Goal: Task Accomplishment & Management: Use online tool/utility

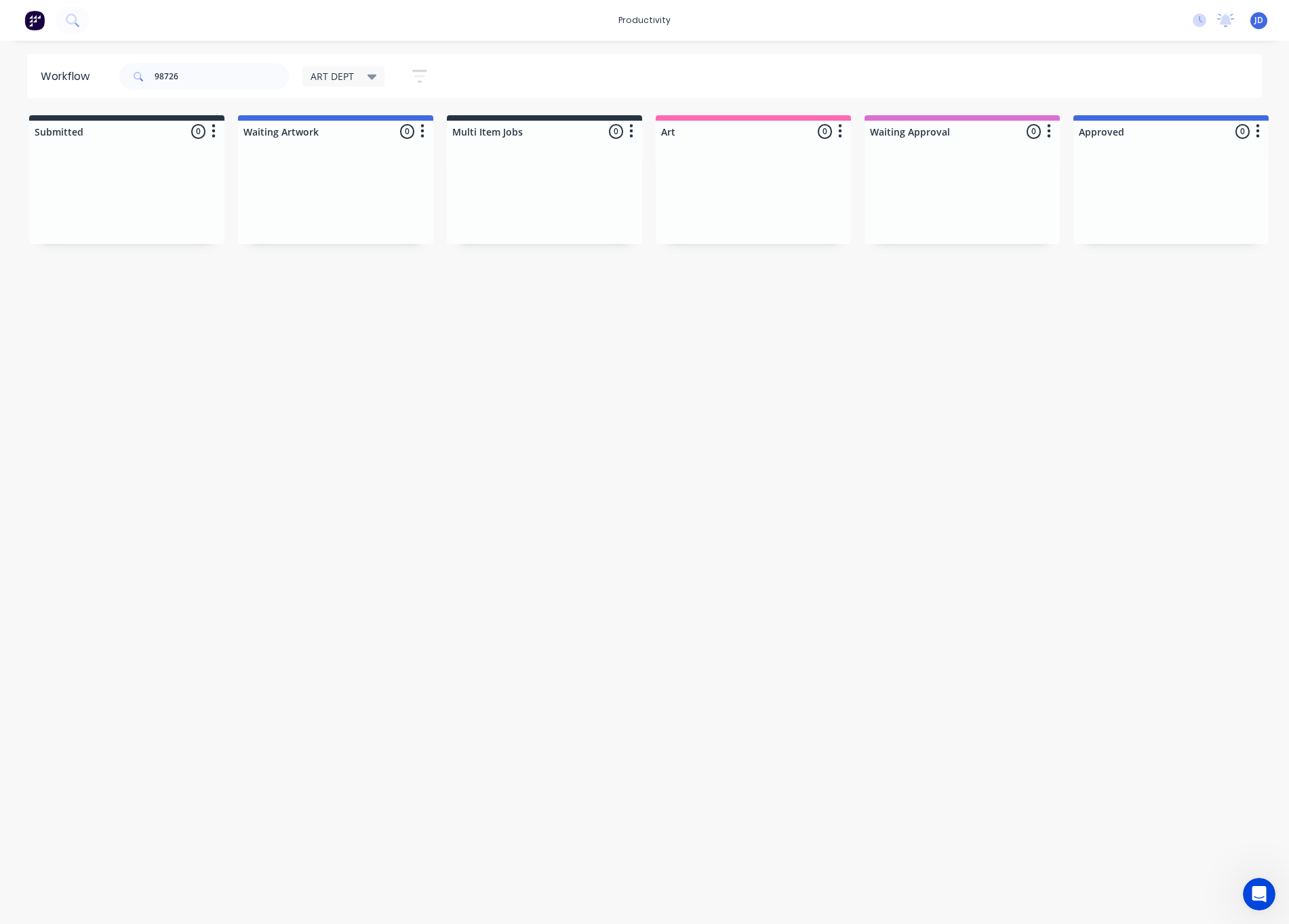
click at [130, 79] on div "98726" at bounding box center [204, 77] width 169 height 27
type input "98725"
drag, startPoint x: 117, startPoint y: 230, endPoint x: 746, endPoint y: 231, distance: 629.0
click at [813, 193] on div "ART Process Dispatch PACK QA R2R Finishing R2R Print Order #98725 08:57 AM [DAT…" at bounding box center [753, 218] width 182 height 130
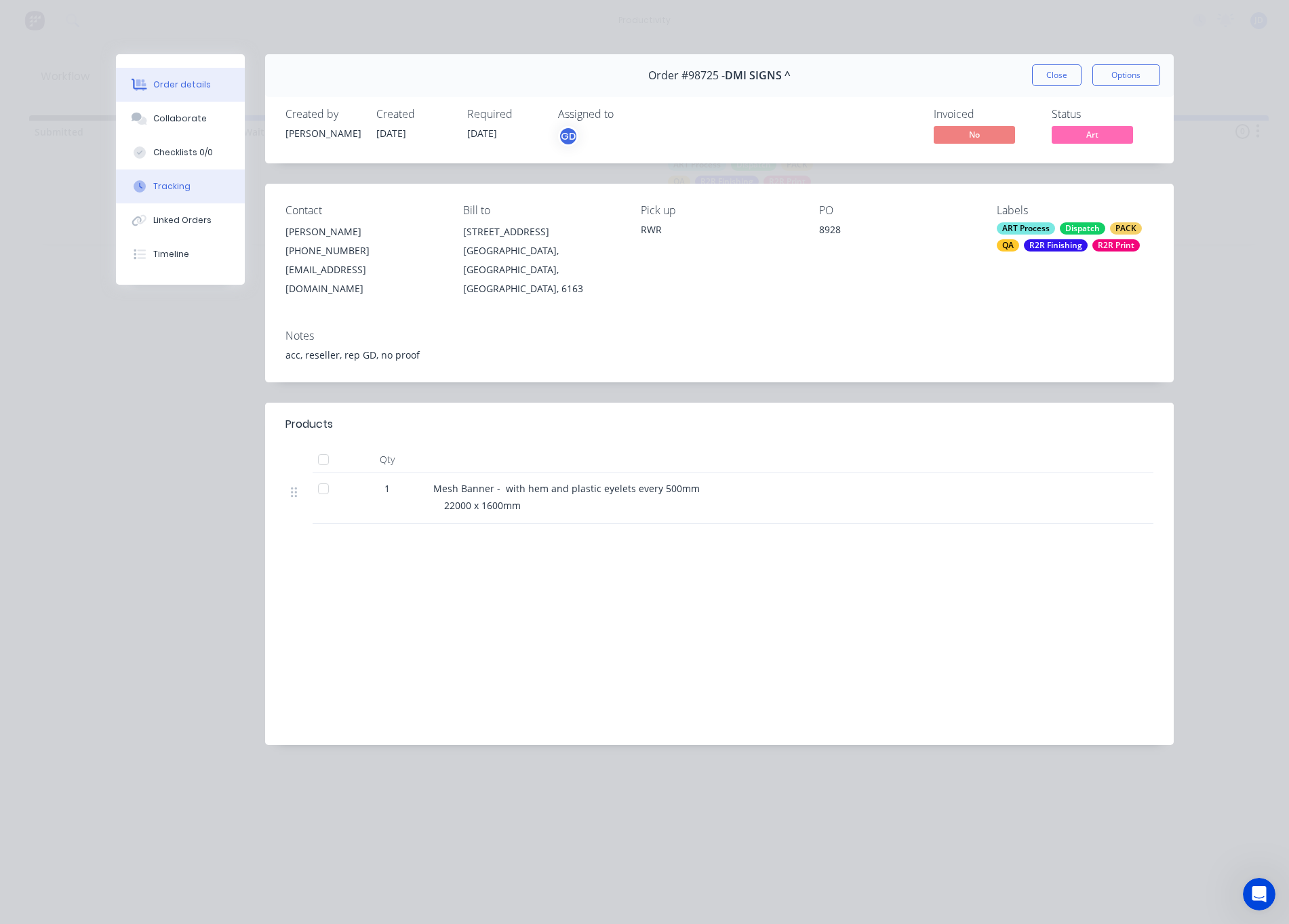
click at [178, 190] on div "Tracking" at bounding box center [172, 187] width 38 height 12
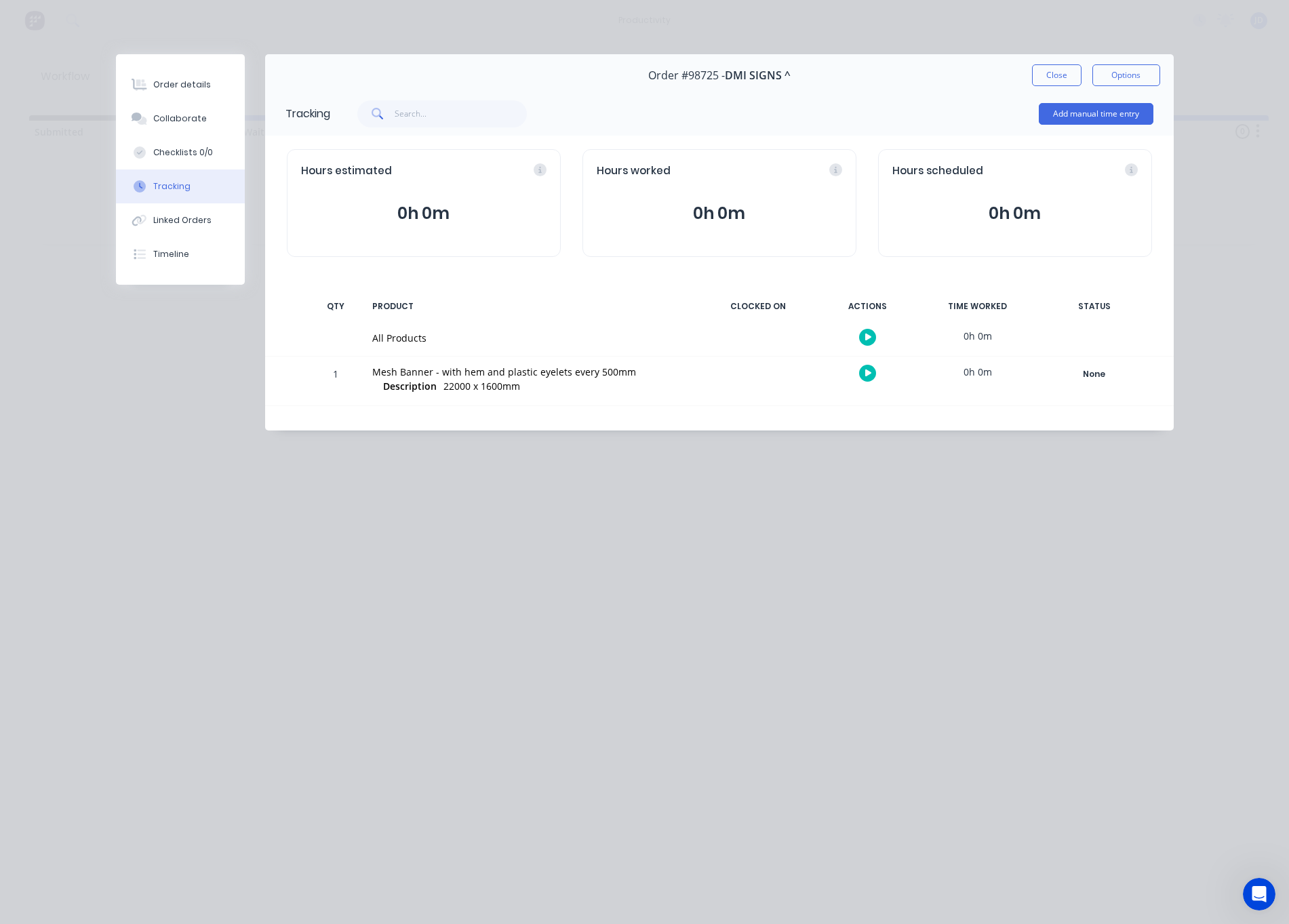
click at [870, 375] on icon "button" at bounding box center [868, 373] width 7 height 8
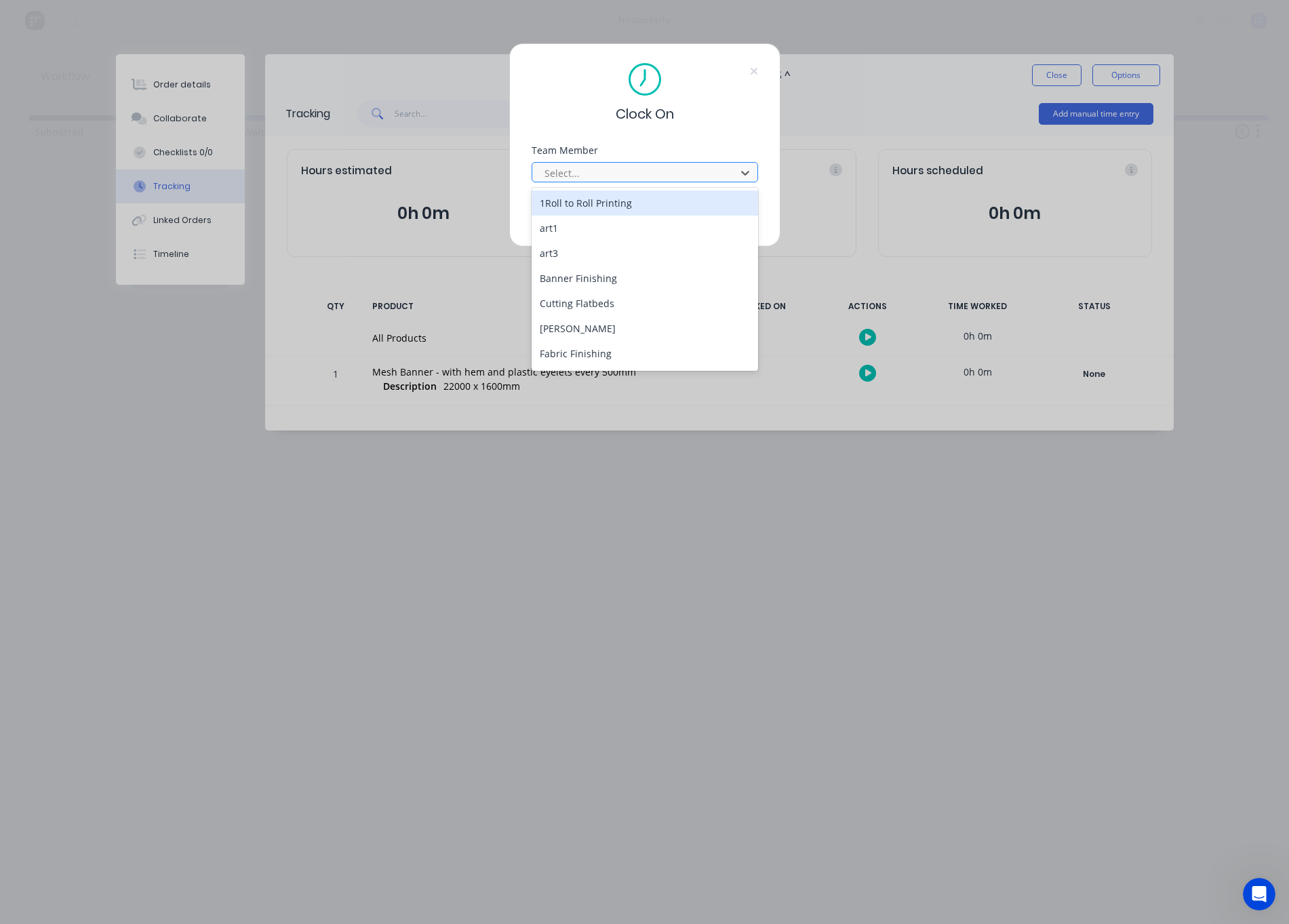
click at [594, 169] on div at bounding box center [636, 173] width 186 height 17
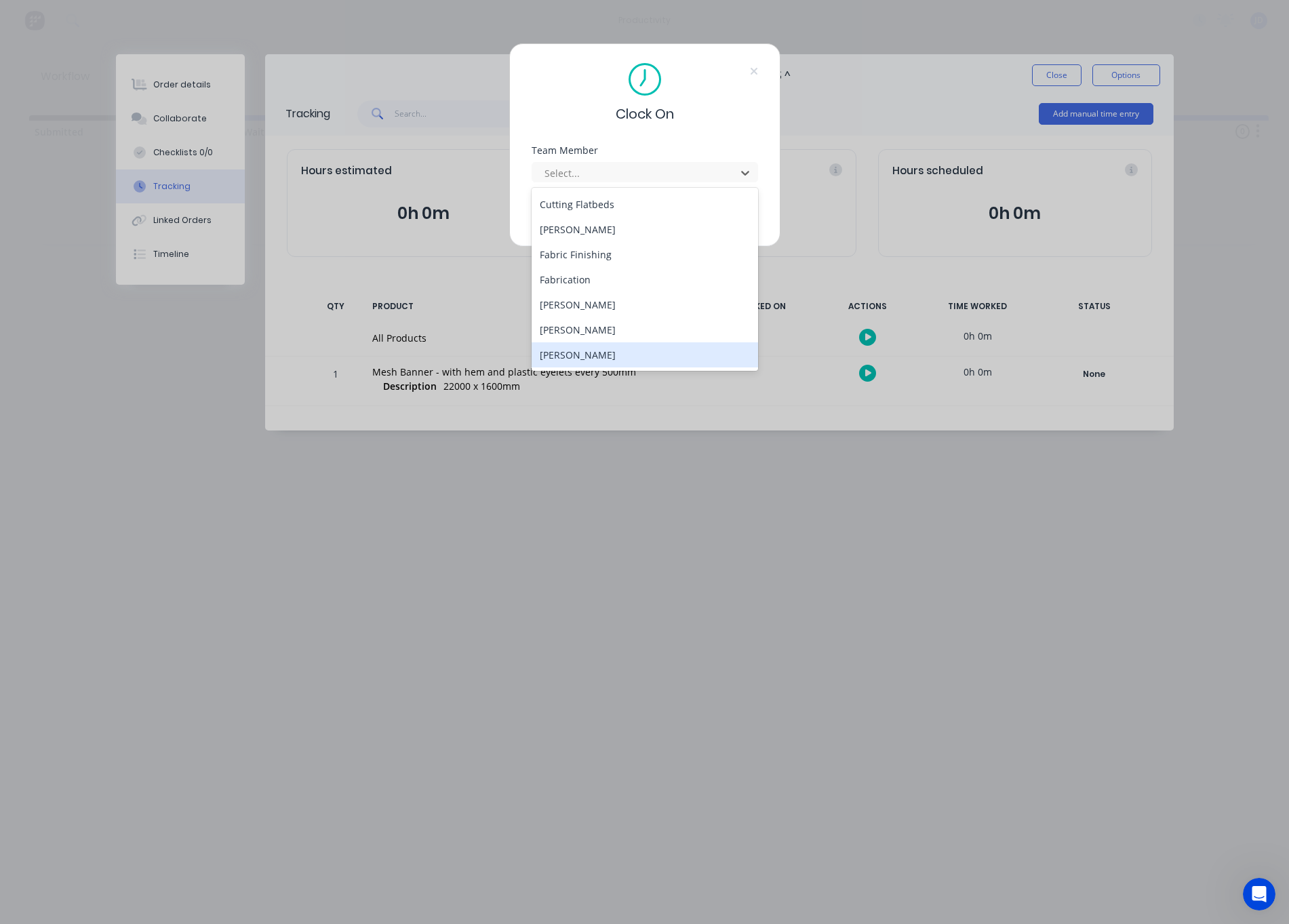
scroll to position [99, 0]
drag, startPoint x: 576, startPoint y: 330, endPoint x: 588, endPoint y: 270, distance: 61.2
click at [576, 330] on div "[PERSON_NAME]" at bounding box center [645, 329] width 226 height 25
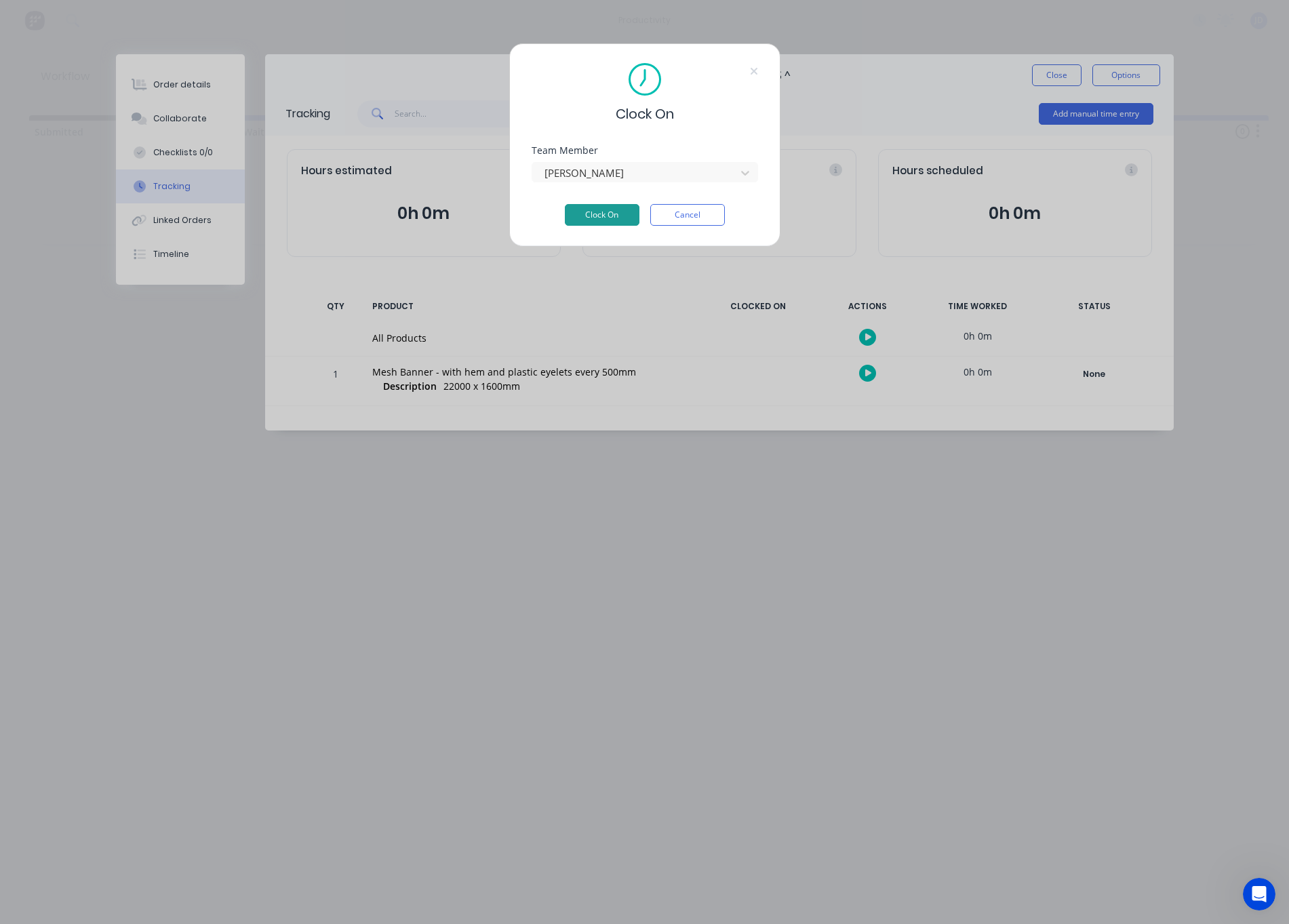
click at [592, 213] on button "Clock On" at bounding box center [602, 214] width 74 height 22
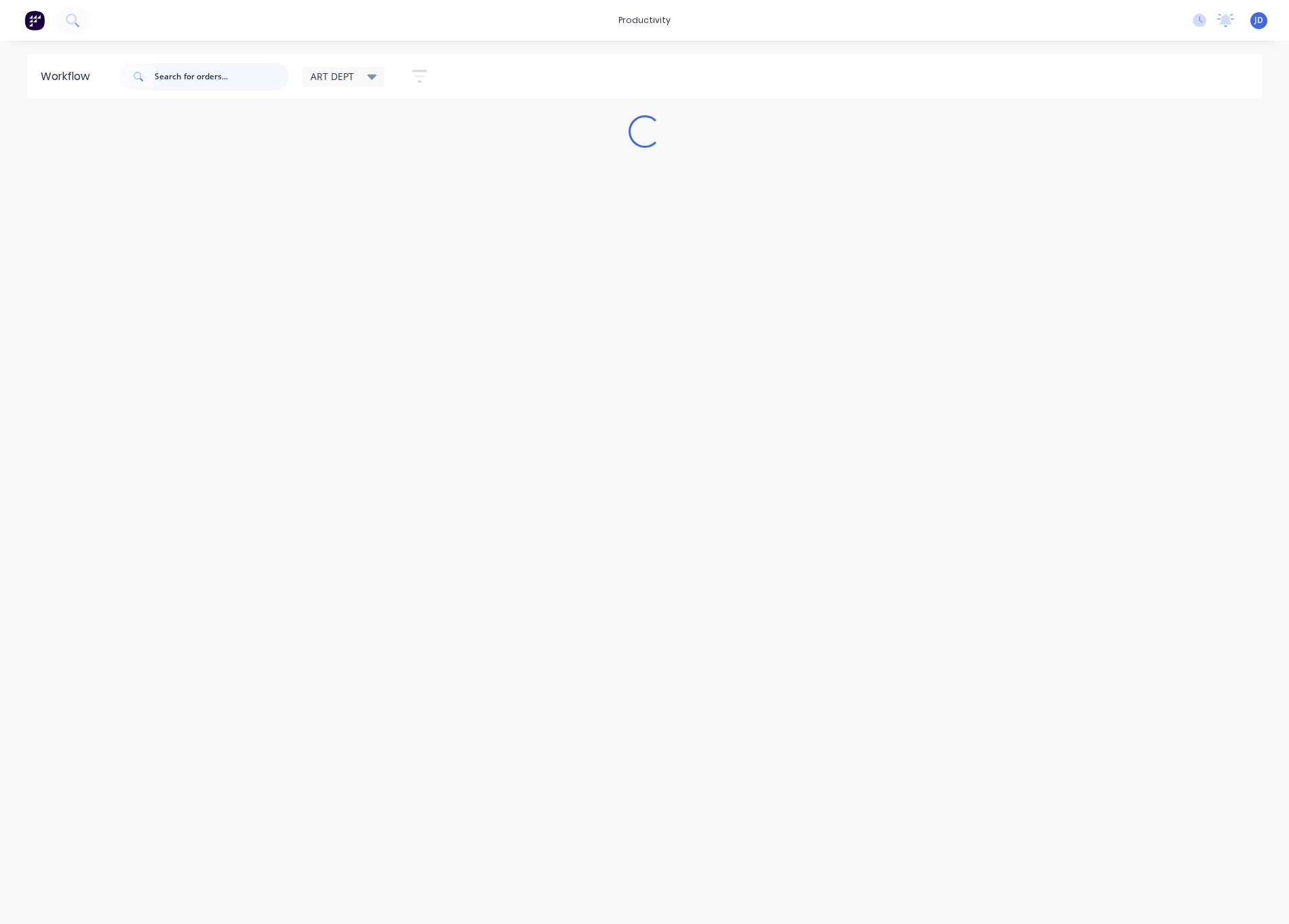
click at [238, 75] on input "text" at bounding box center [221, 77] width 134 height 27
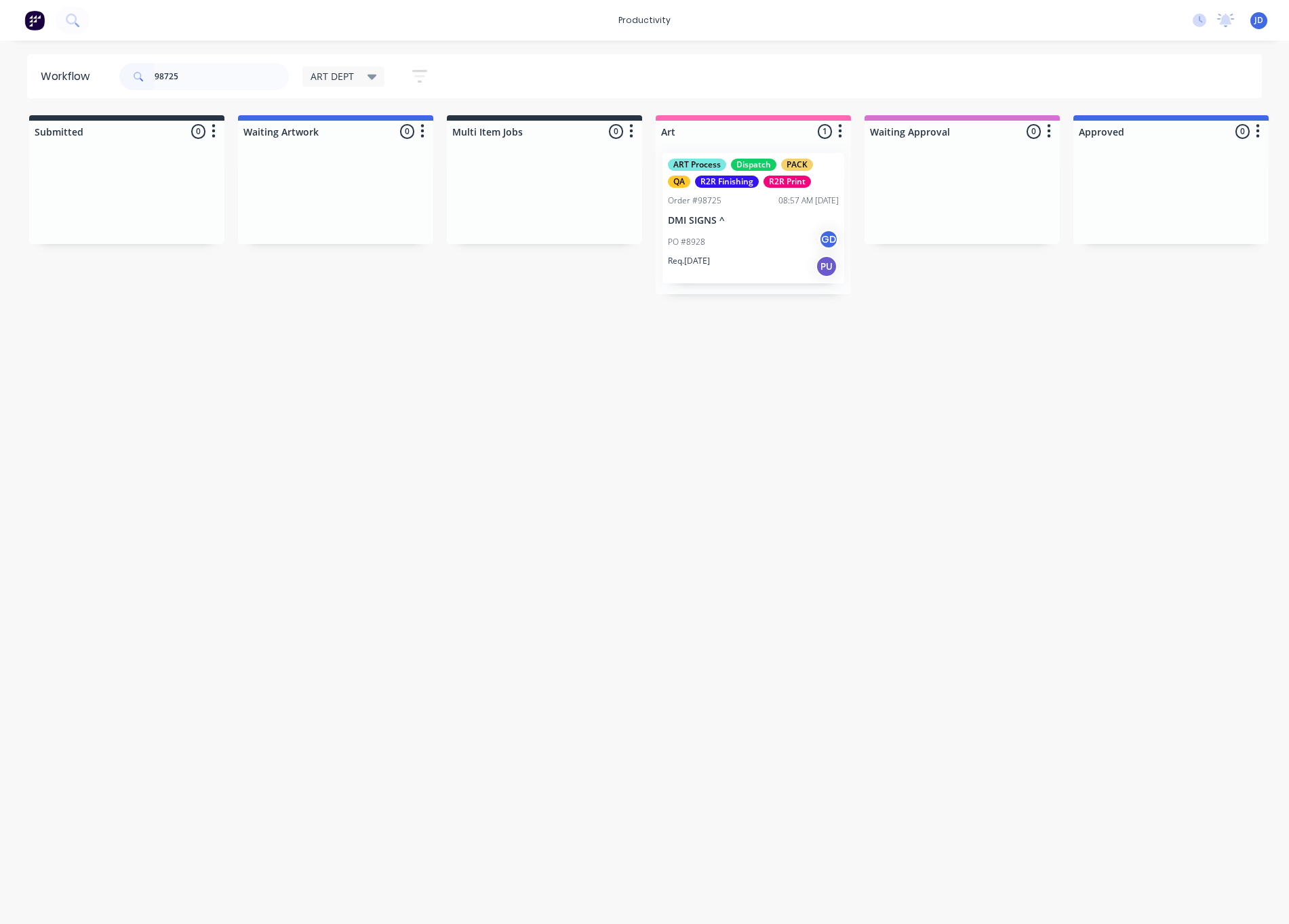
click at [695, 248] on div "PO #8928 GD" at bounding box center [753, 242] width 171 height 26
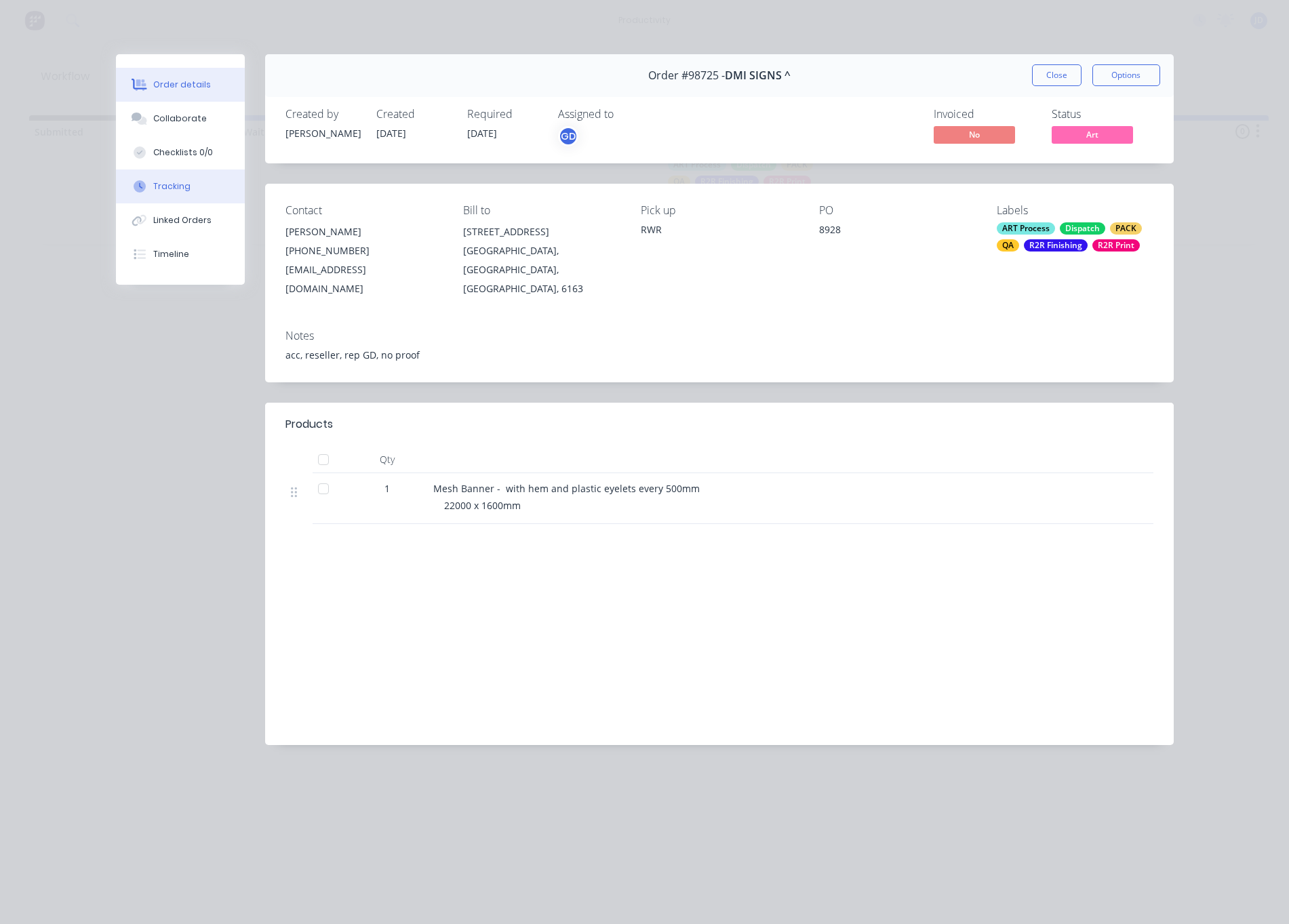
click at [166, 194] on button "Tracking" at bounding box center [180, 186] width 129 height 34
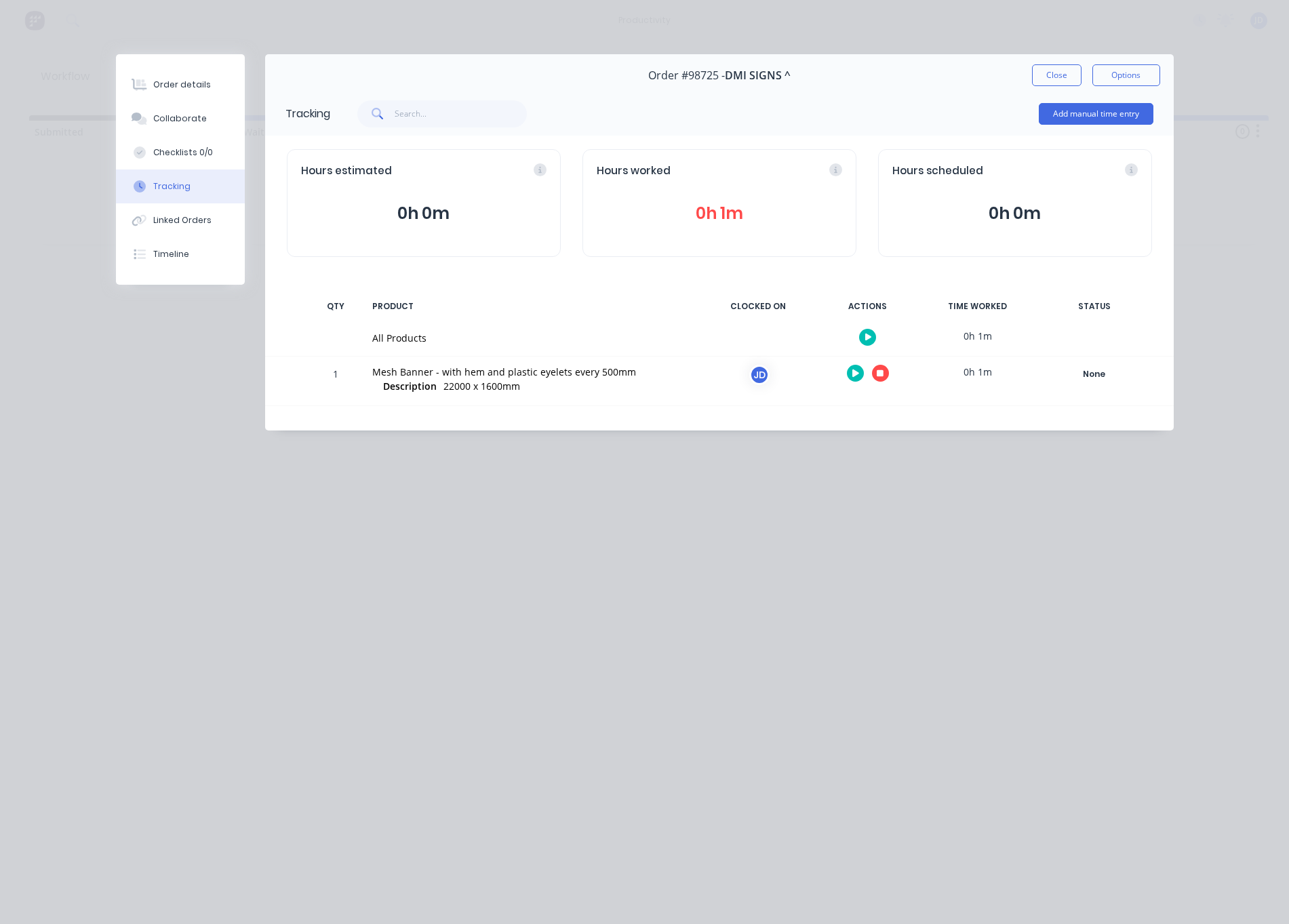
click at [879, 378] on icon "button" at bounding box center [880, 373] width 7 height 9
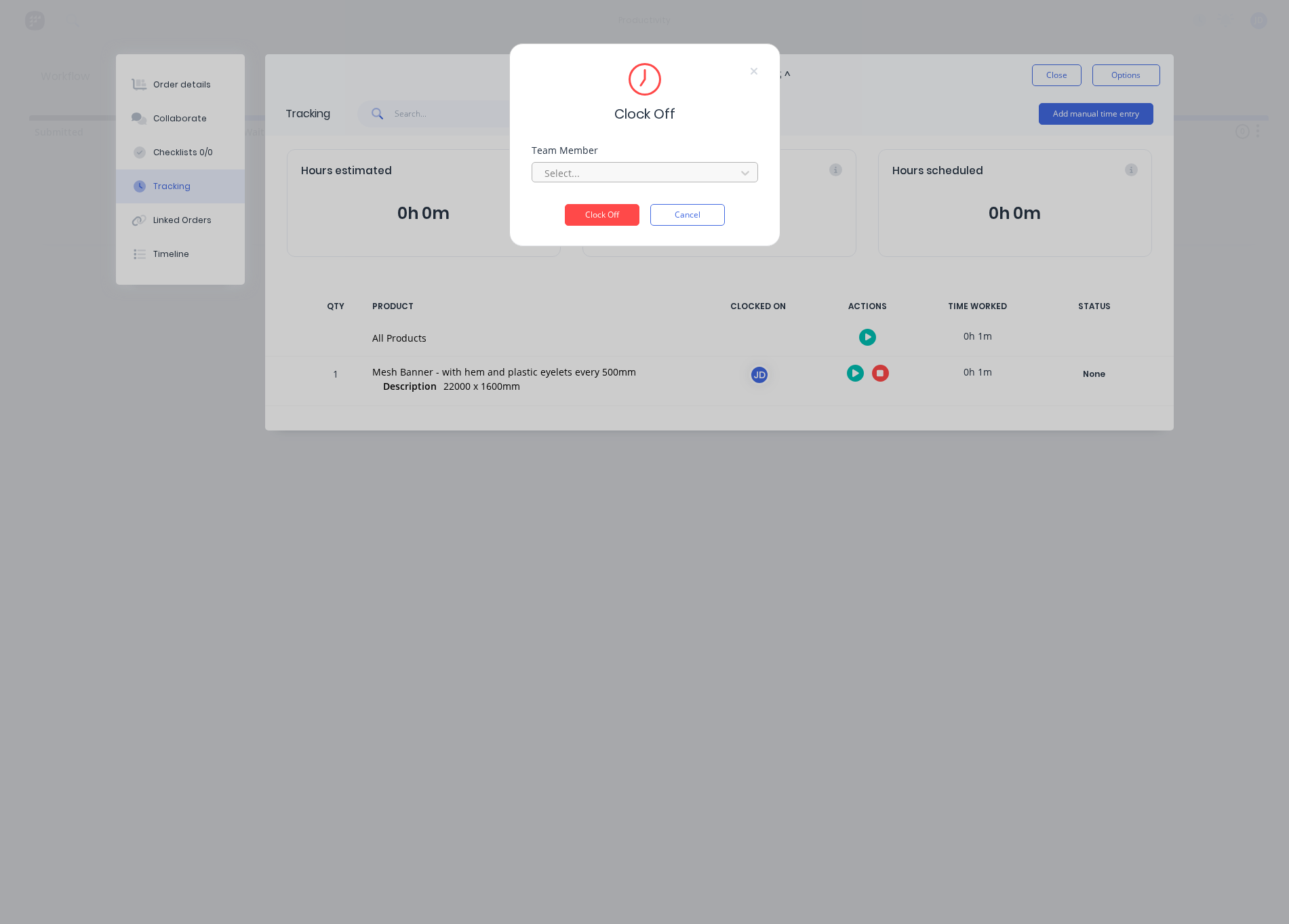
drag, startPoint x: 637, startPoint y: 177, endPoint x: 631, endPoint y: 182, distance: 7.8
click at [637, 177] on div at bounding box center [636, 173] width 186 height 17
click at [591, 205] on div "[PERSON_NAME]" at bounding box center [645, 202] width 226 height 25
click at [600, 215] on button "Clock Off" at bounding box center [602, 214] width 74 height 22
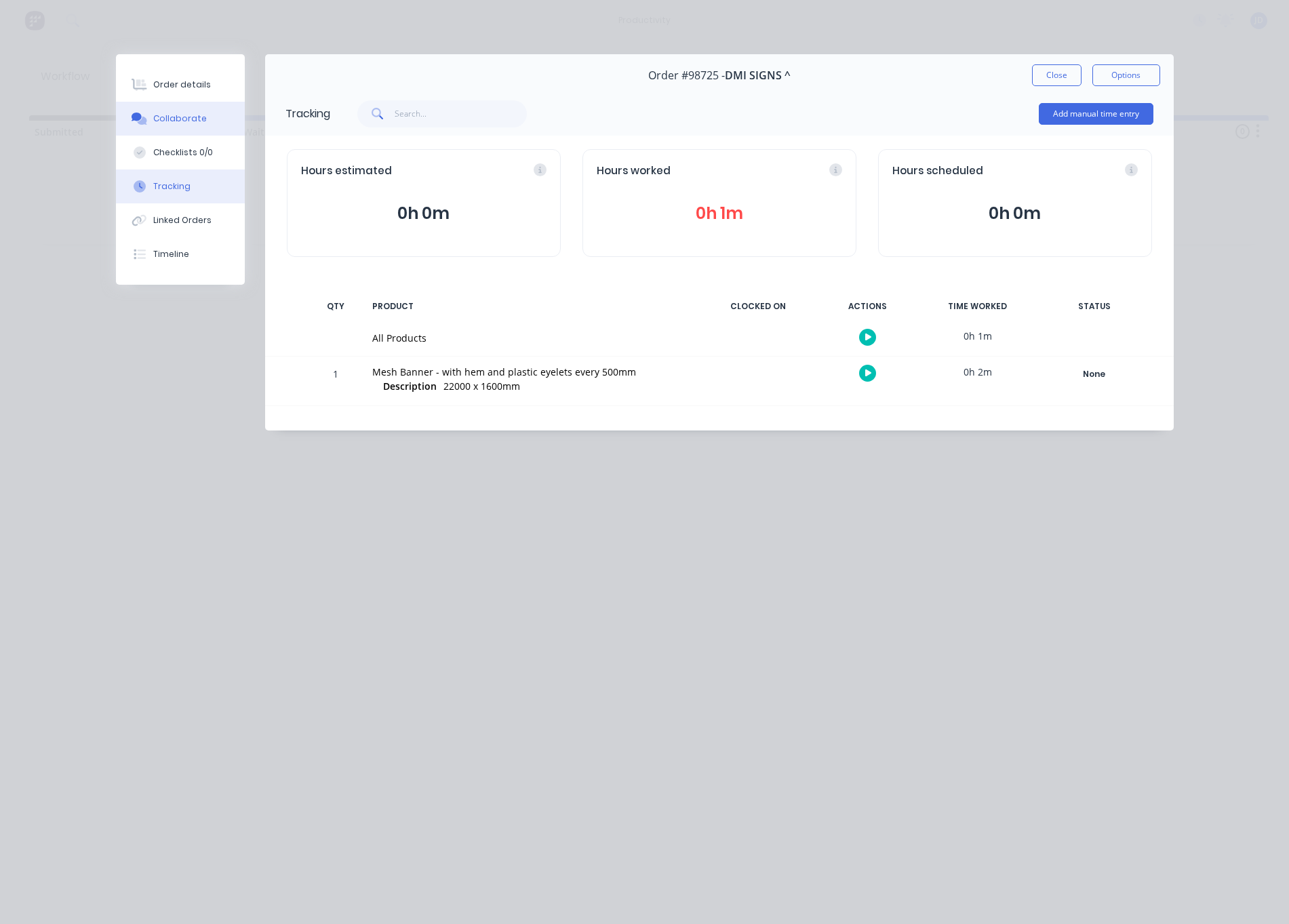
drag, startPoint x: 155, startPoint y: 117, endPoint x: 120, endPoint y: 126, distance: 36.1
click at [155, 117] on div "Collaborate" at bounding box center [180, 119] width 53 height 12
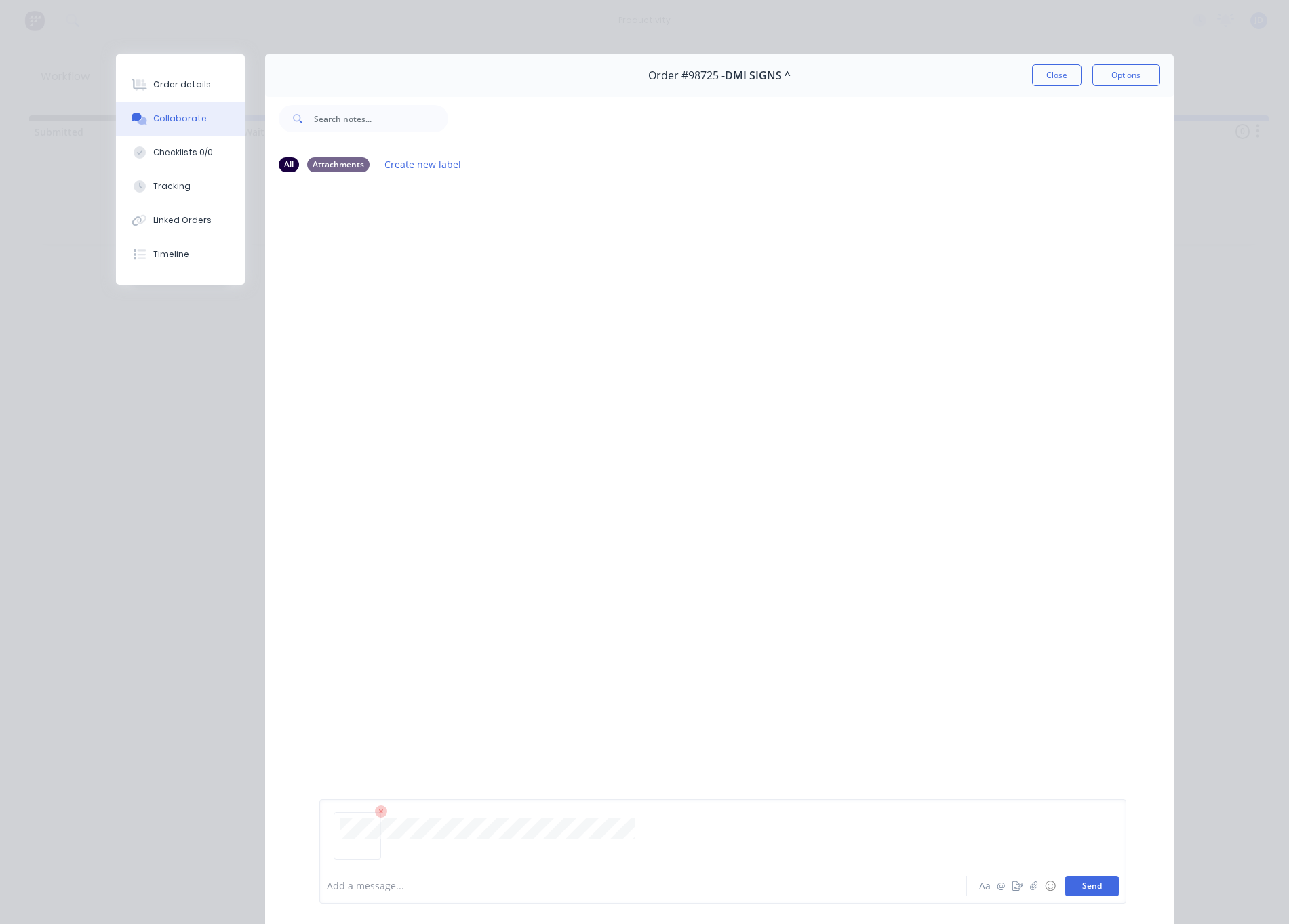
click at [1095, 885] on button "Send" at bounding box center [1092, 886] width 53 height 20
click at [1047, 68] on button "Close" at bounding box center [1057, 75] width 50 height 22
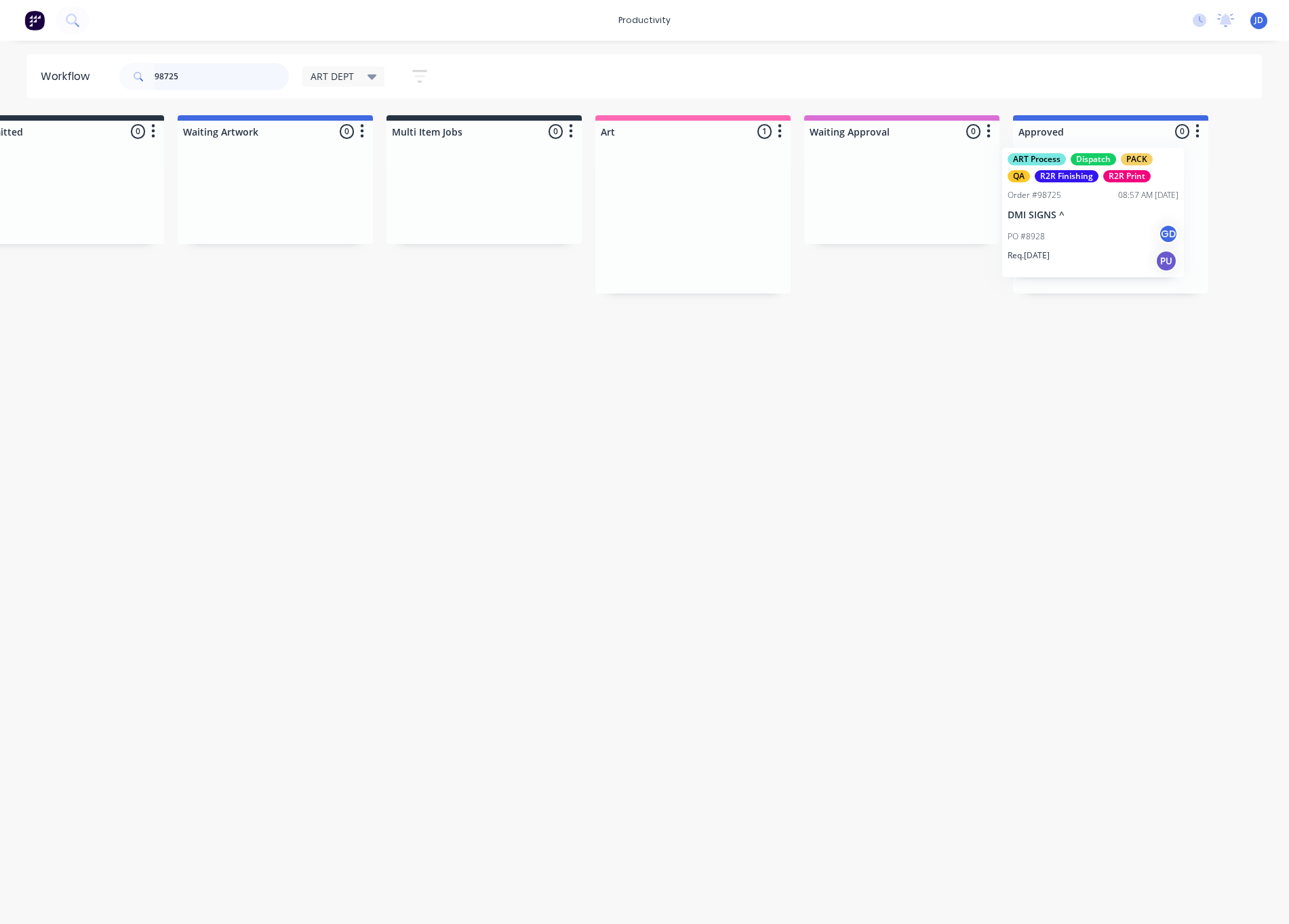
scroll to position [0, 109]
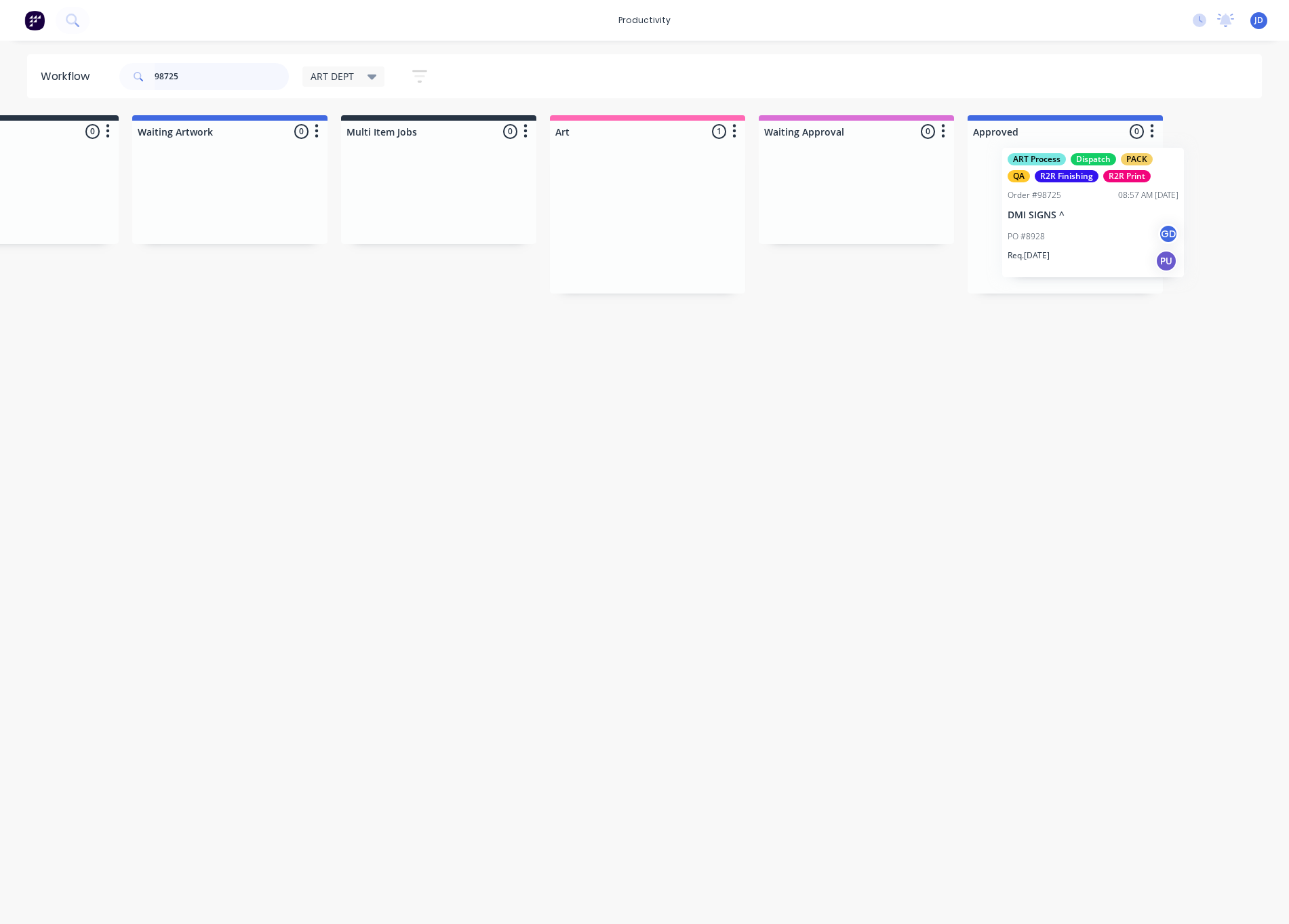
drag, startPoint x: 698, startPoint y: 201, endPoint x: 1055, endPoint y: 195, distance: 357.1
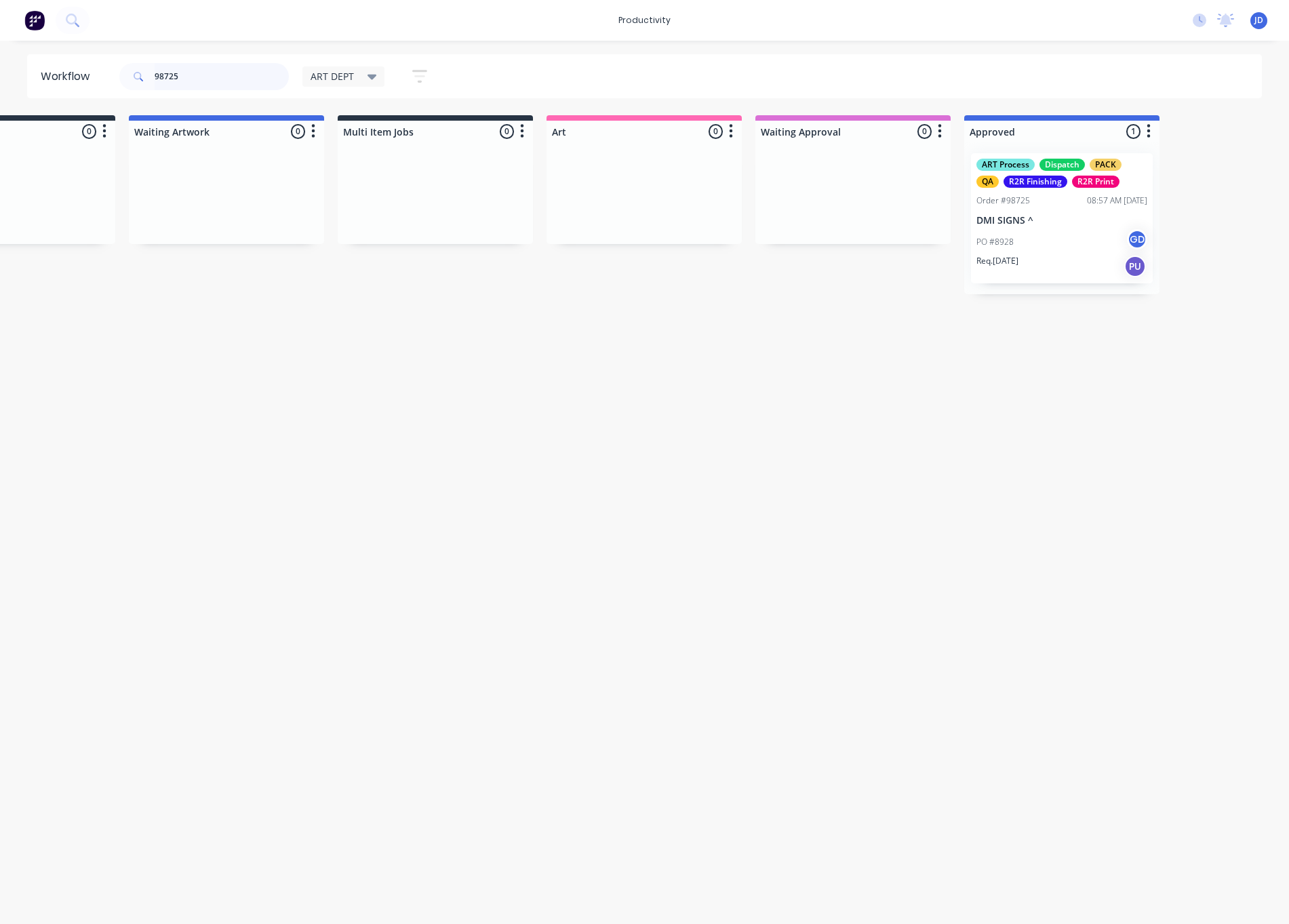
drag, startPoint x: 114, startPoint y: 72, endPoint x: 68, endPoint y: 71, distance: 46.0
click at [68, 71] on header "Workflow 98725 ART DEPT Save new view None edit ART DEPT (Default) edit Banner …" at bounding box center [645, 76] width 1236 height 44
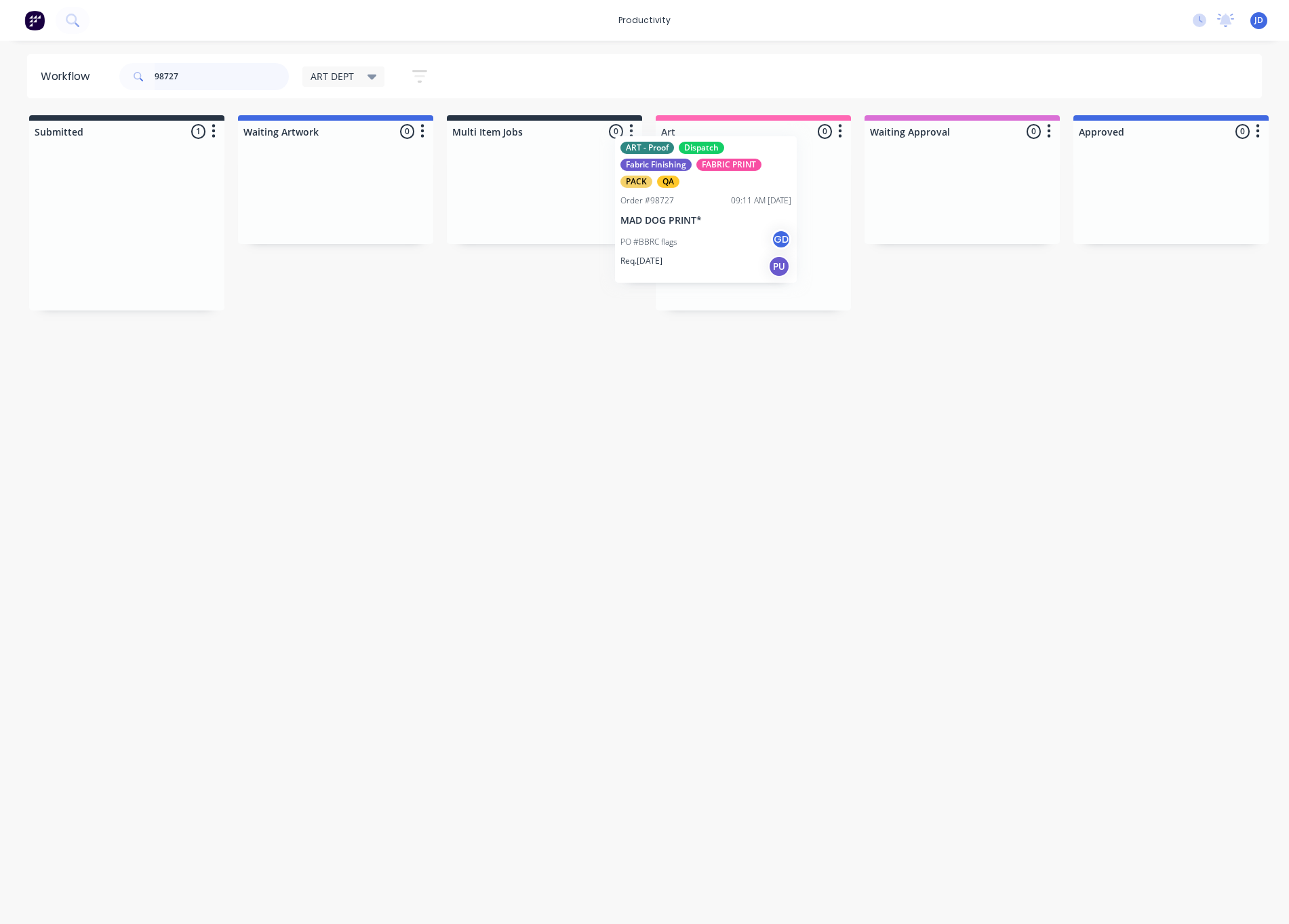
drag, startPoint x: 122, startPoint y: 206, endPoint x: 733, endPoint y: 188, distance: 611.3
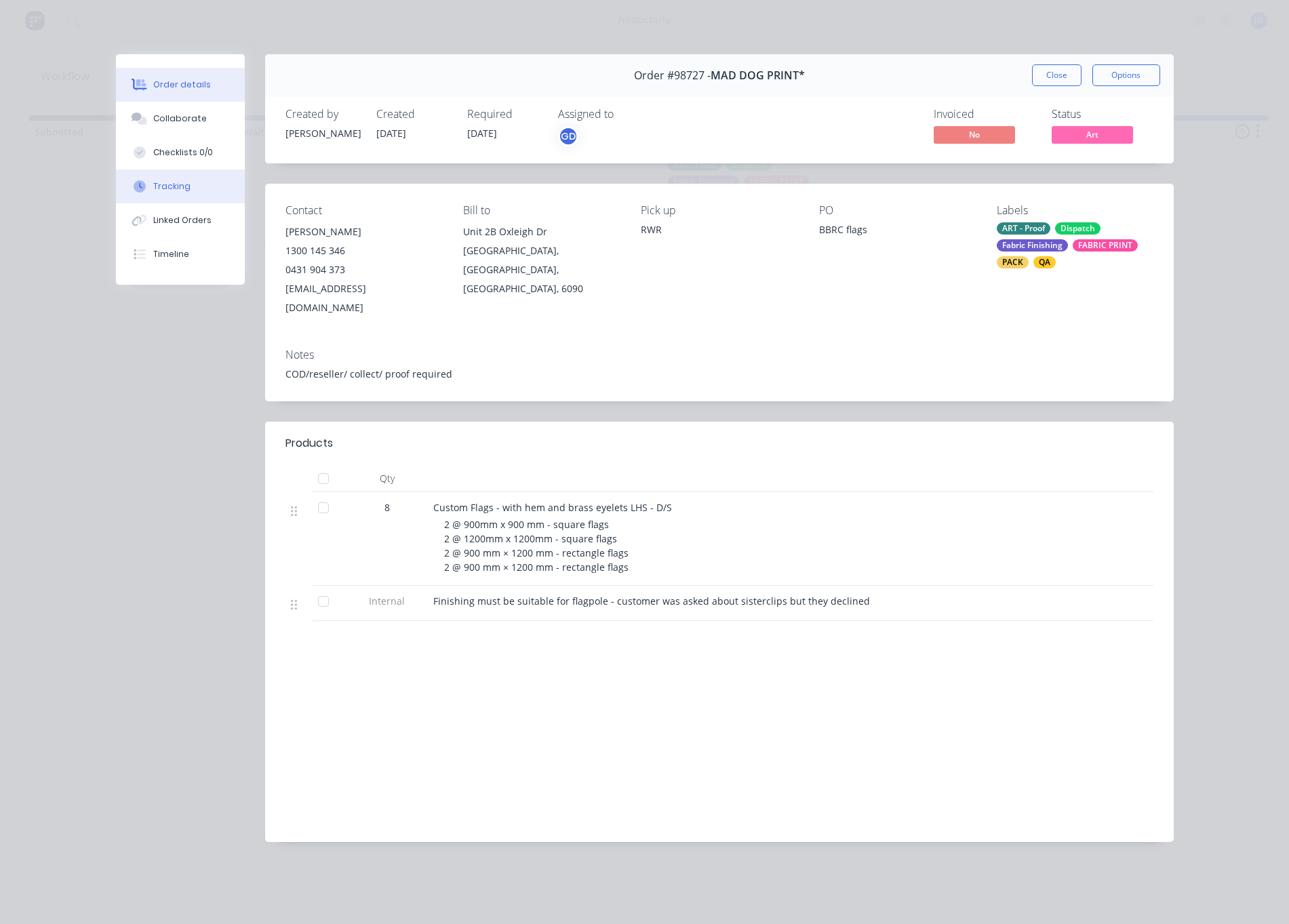
click at [180, 193] on button "Tracking" at bounding box center [180, 186] width 129 height 34
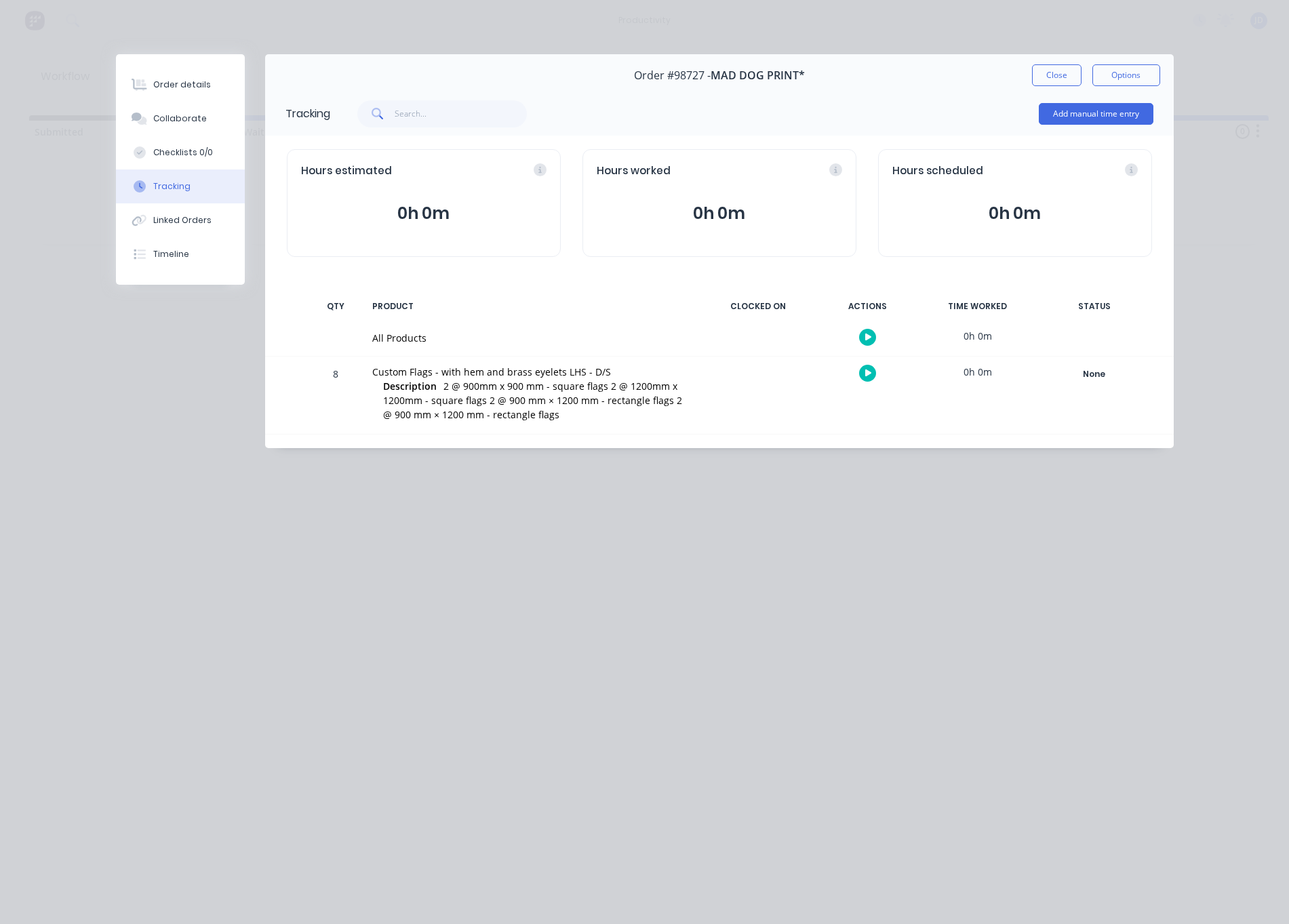
click at [867, 375] on icon "button" at bounding box center [868, 373] width 7 height 8
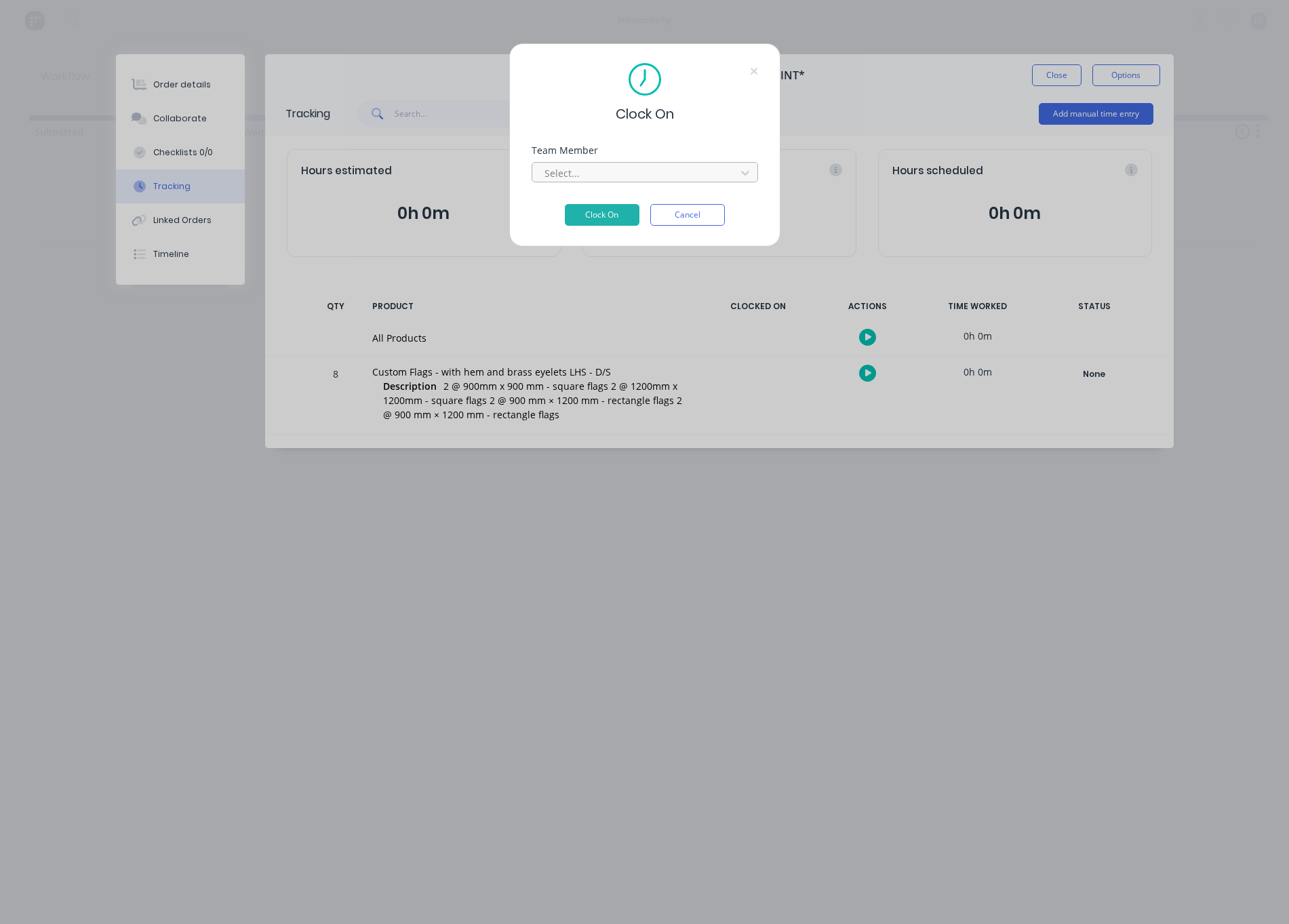
click at [573, 172] on div "Select..." at bounding box center [636, 173] width 183 height 14
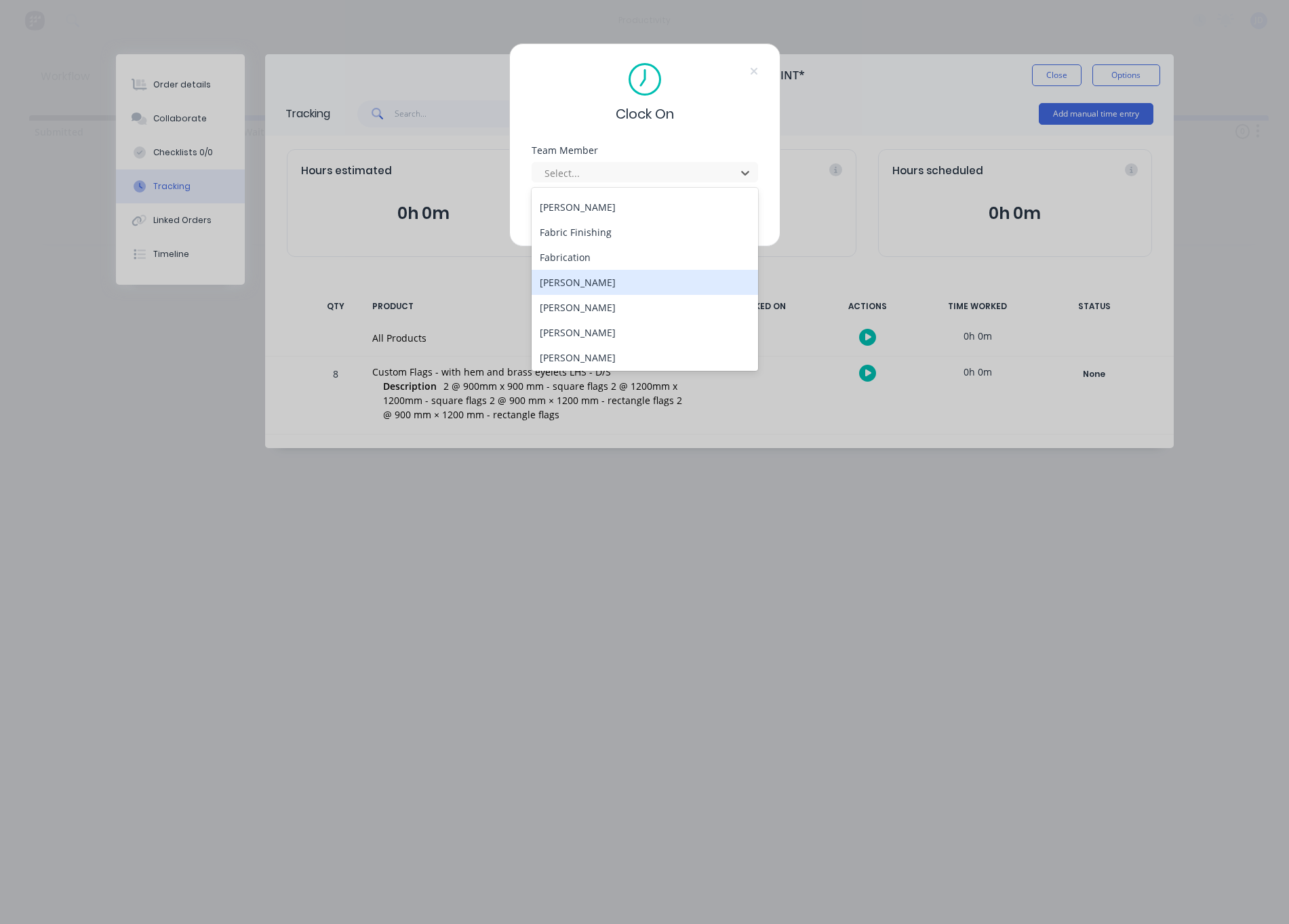
scroll to position [125, 0]
drag, startPoint x: 564, startPoint y: 314, endPoint x: 564, endPoint y: 305, distance: 9.0
click at [564, 314] on div "[PERSON_NAME]" at bounding box center [645, 303] width 226 height 25
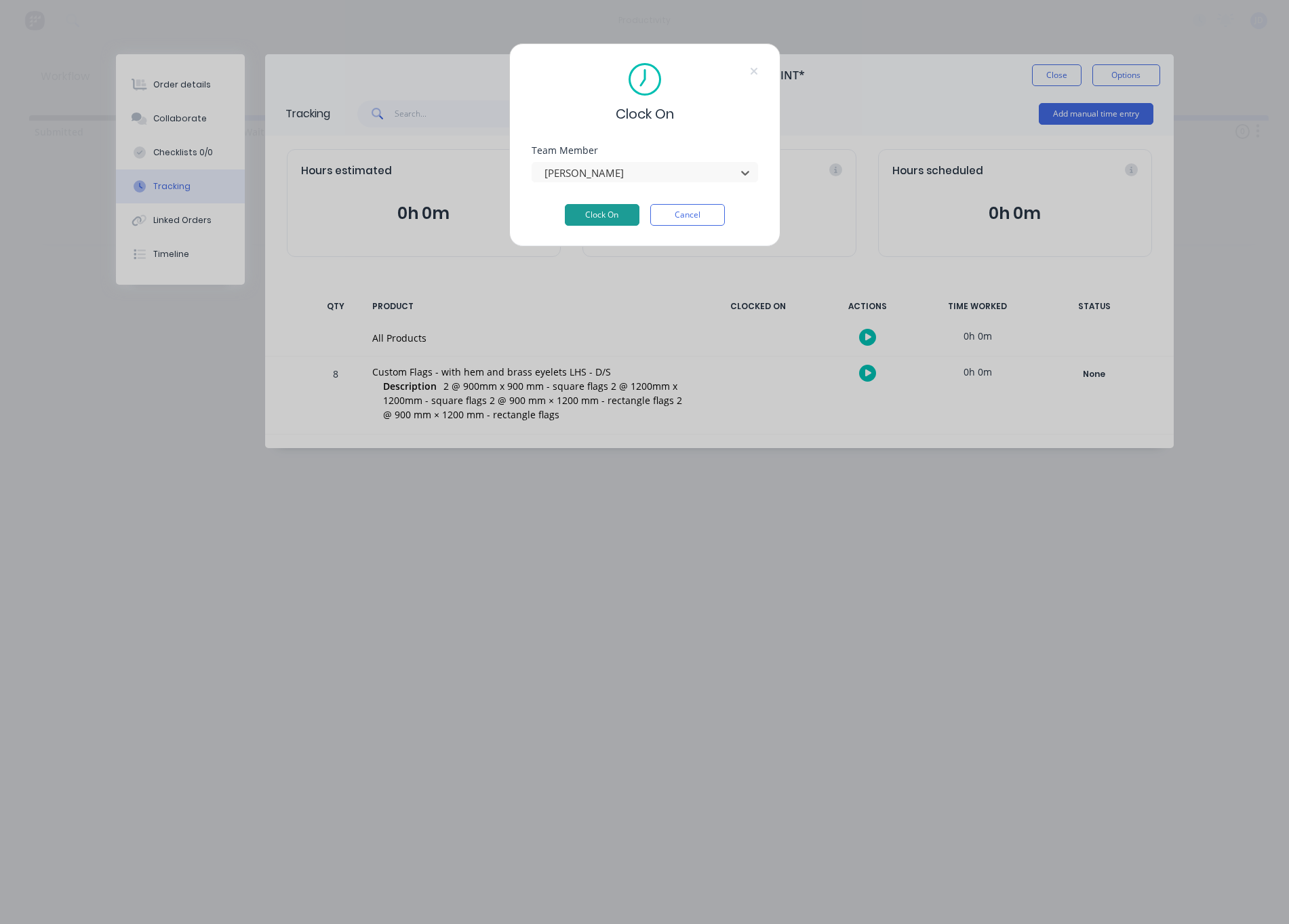
click at [586, 214] on button "Clock On" at bounding box center [602, 214] width 74 height 22
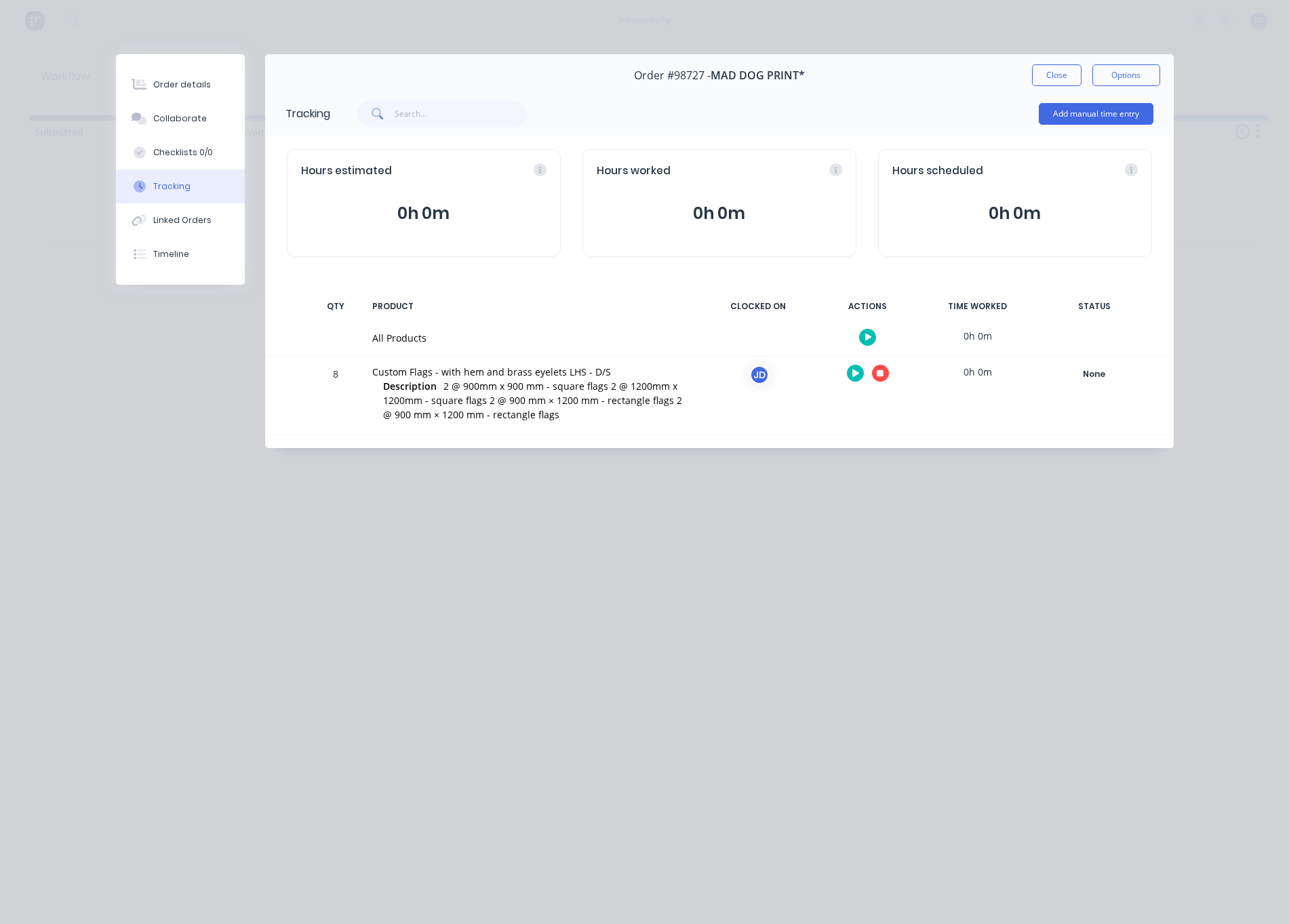
click at [880, 374] on icon "button" at bounding box center [880, 373] width 7 height 7
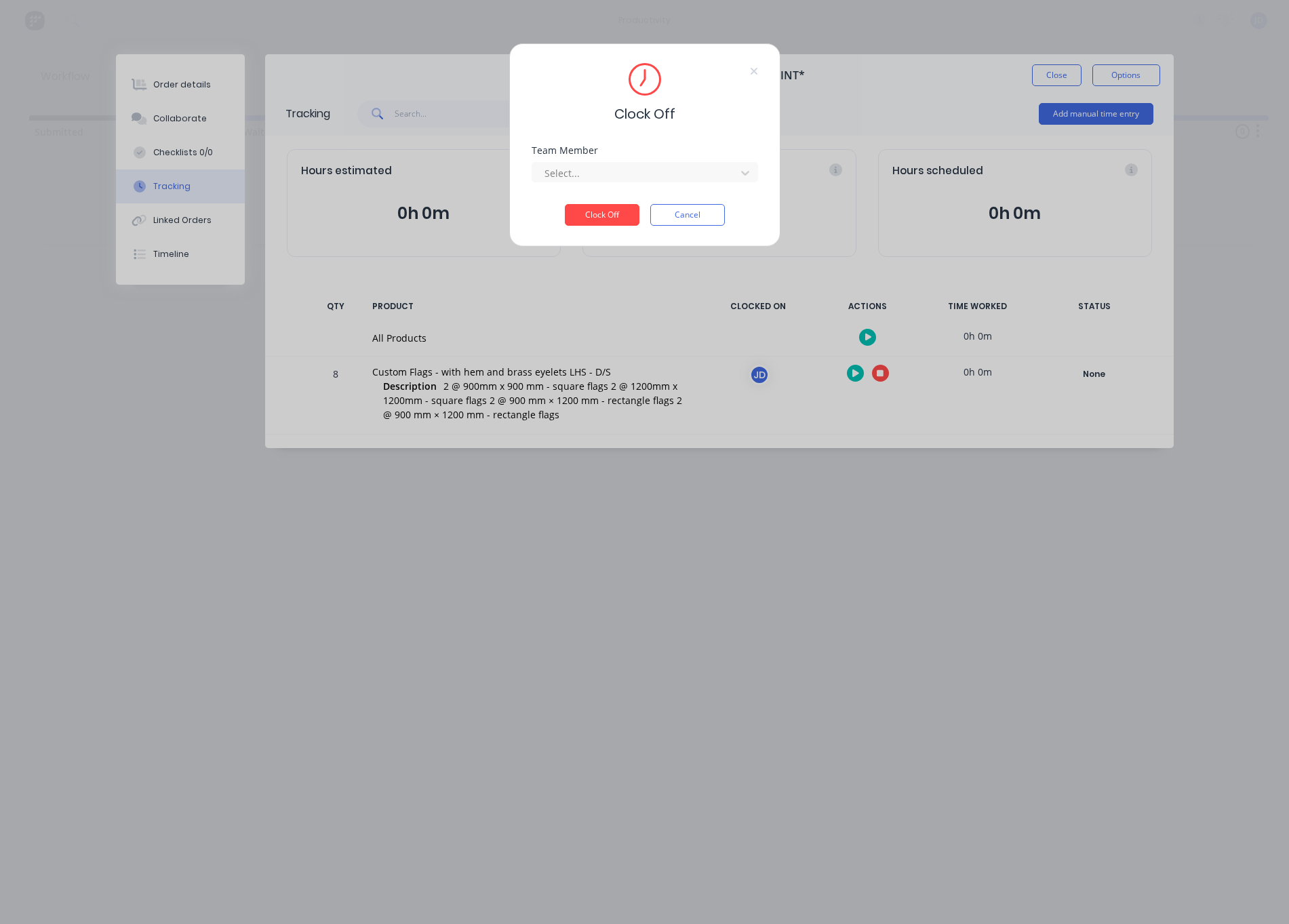
click at [664, 184] on div "Team Member Select..." at bounding box center [645, 175] width 226 height 58
click at [621, 177] on div at bounding box center [636, 173] width 186 height 17
click at [567, 207] on div "[PERSON_NAME]" at bounding box center [645, 202] width 226 height 25
click at [593, 209] on button "Clock Off" at bounding box center [602, 214] width 74 height 22
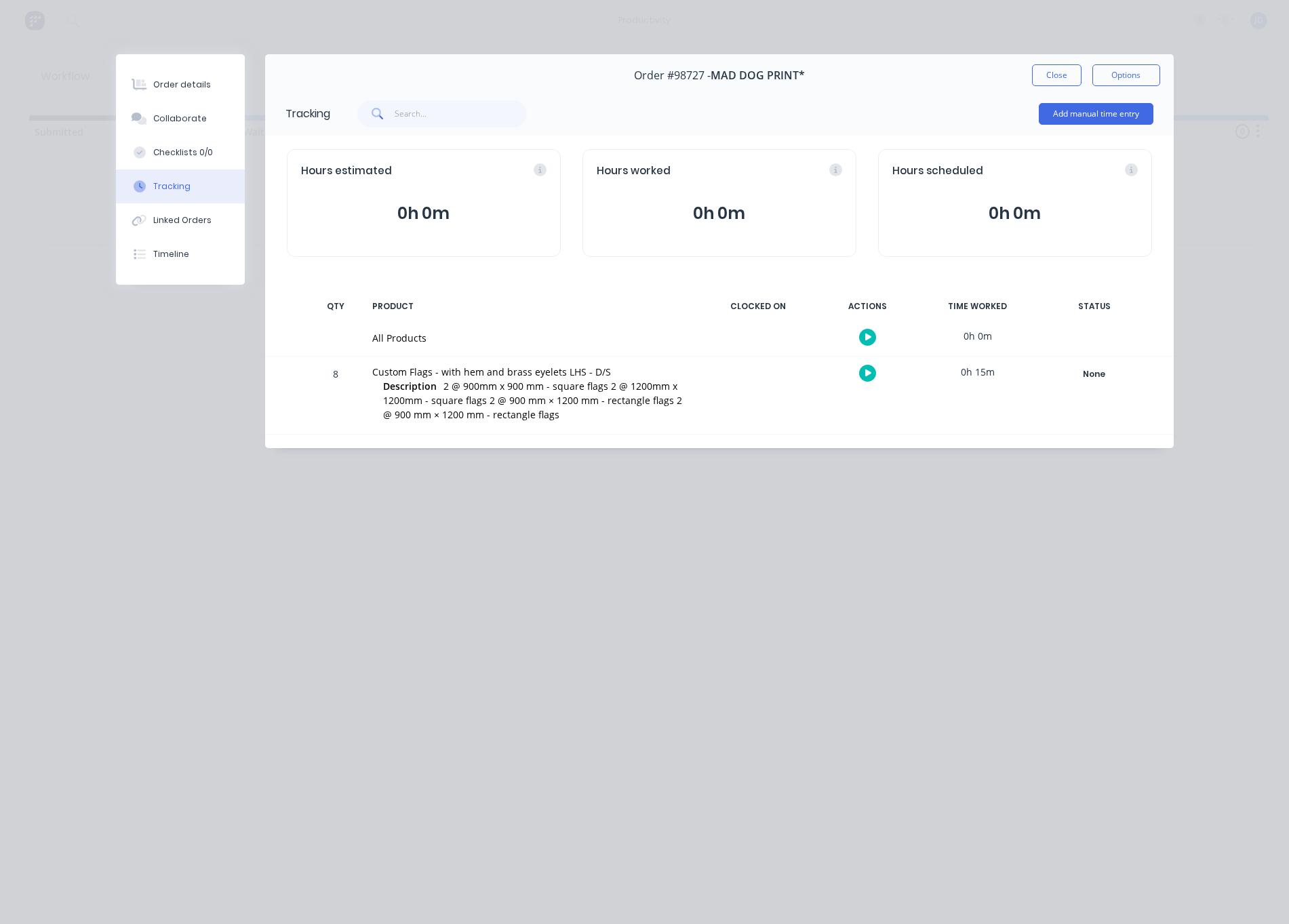
click at [1039, 83] on button "Close" at bounding box center [1057, 75] width 50 height 22
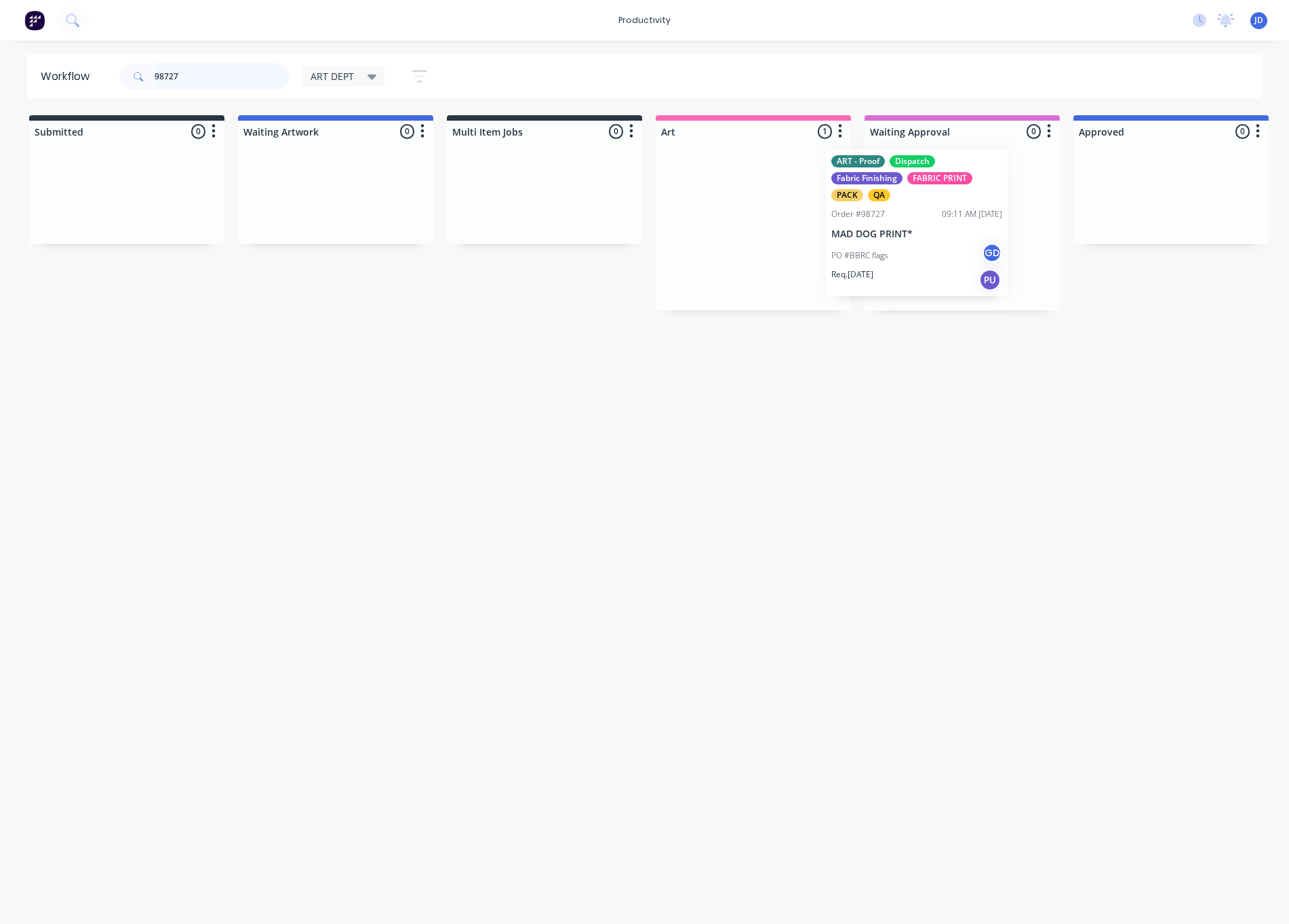
drag, startPoint x: 741, startPoint y: 214, endPoint x: 886, endPoint y: 212, distance: 145.0
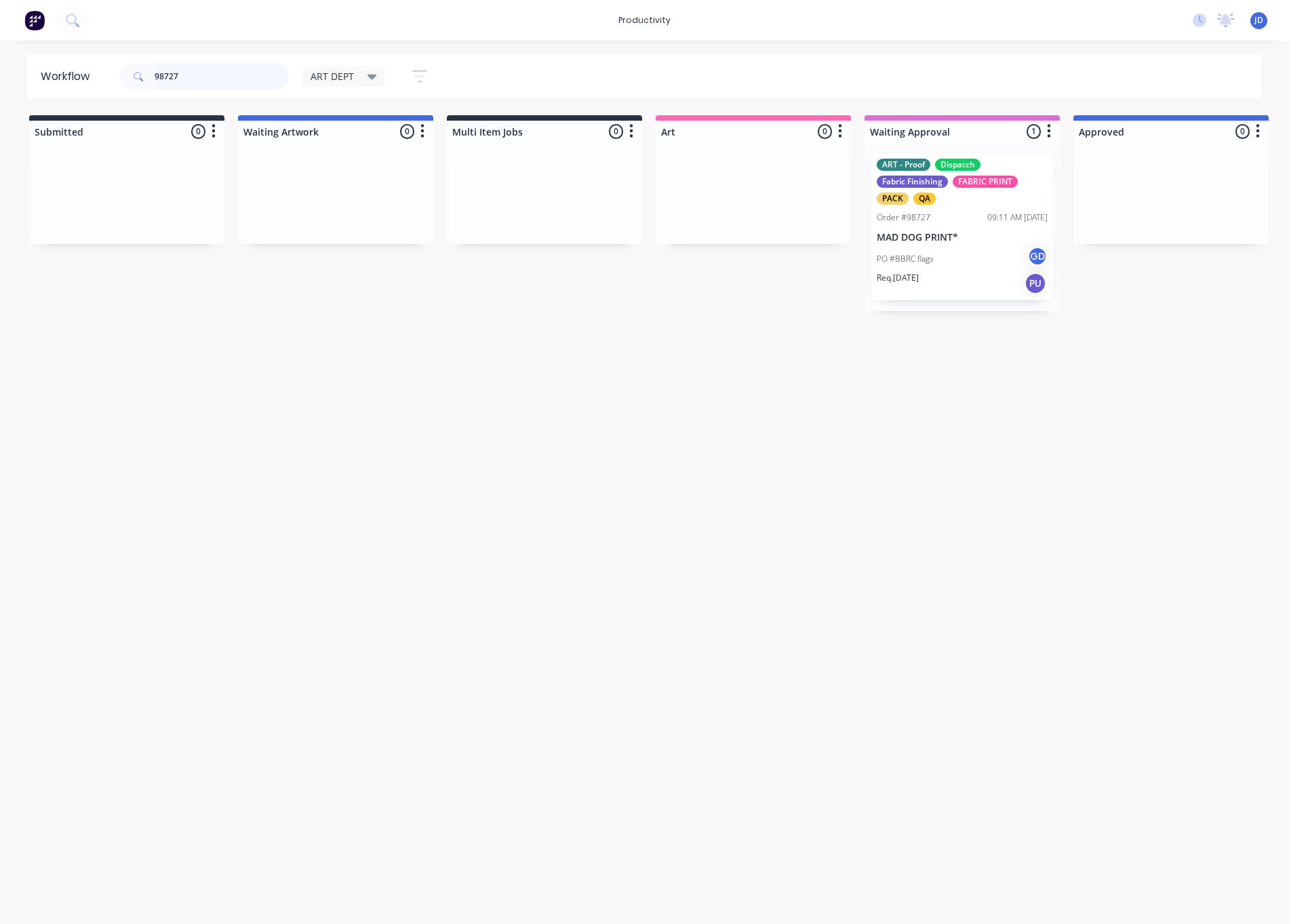
drag, startPoint x: 231, startPoint y: 85, endPoint x: 99, endPoint y: 72, distance: 132.6
click at [99, 72] on header "Workflow 98727 ART DEPT Save new view None edit ART DEPT (Default) edit Banner …" at bounding box center [645, 76] width 1236 height 44
type input "98737"
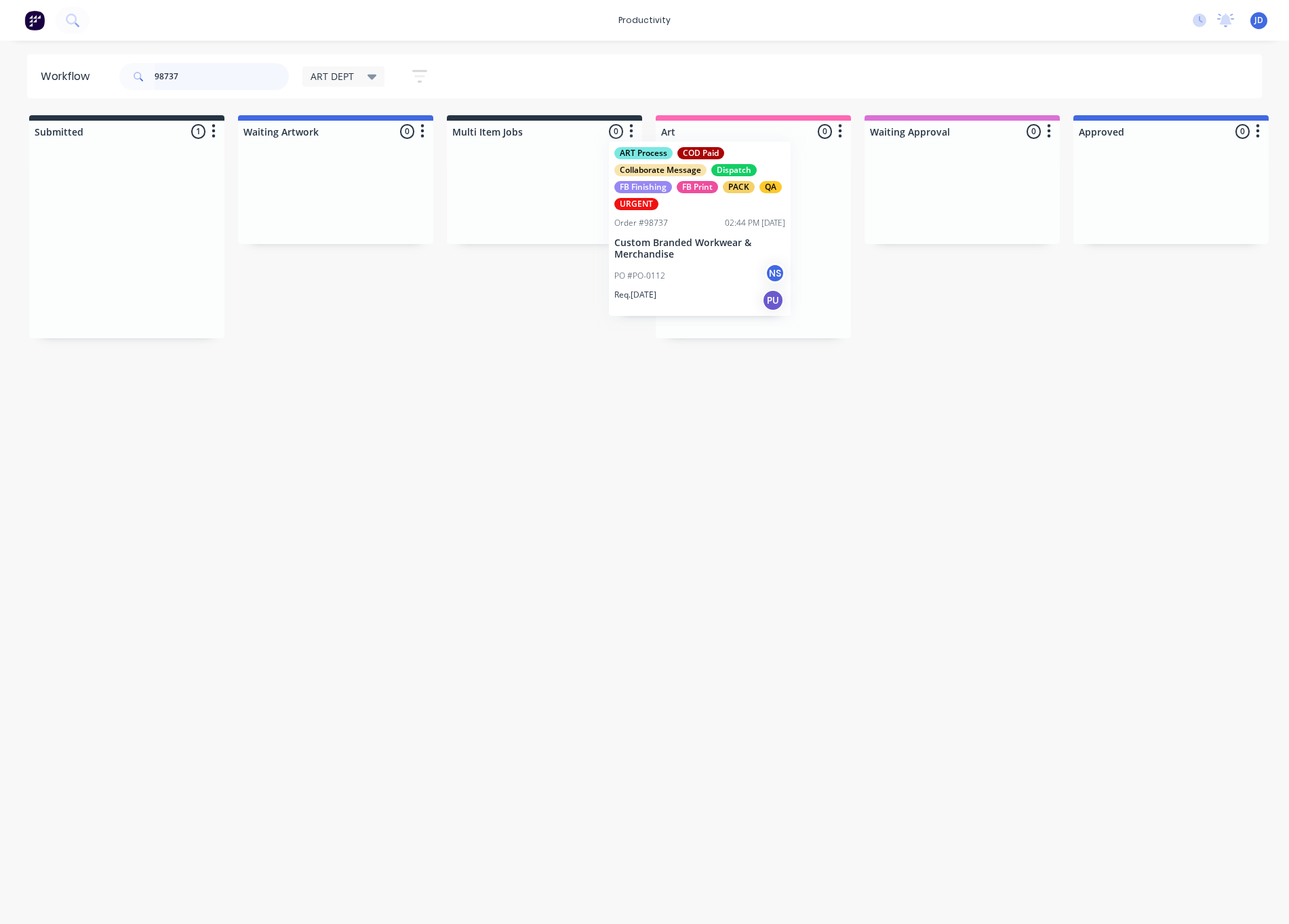
drag, startPoint x: 248, startPoint y: 210, endPoint x: 732, endPoint y: 196, distance: 484.2
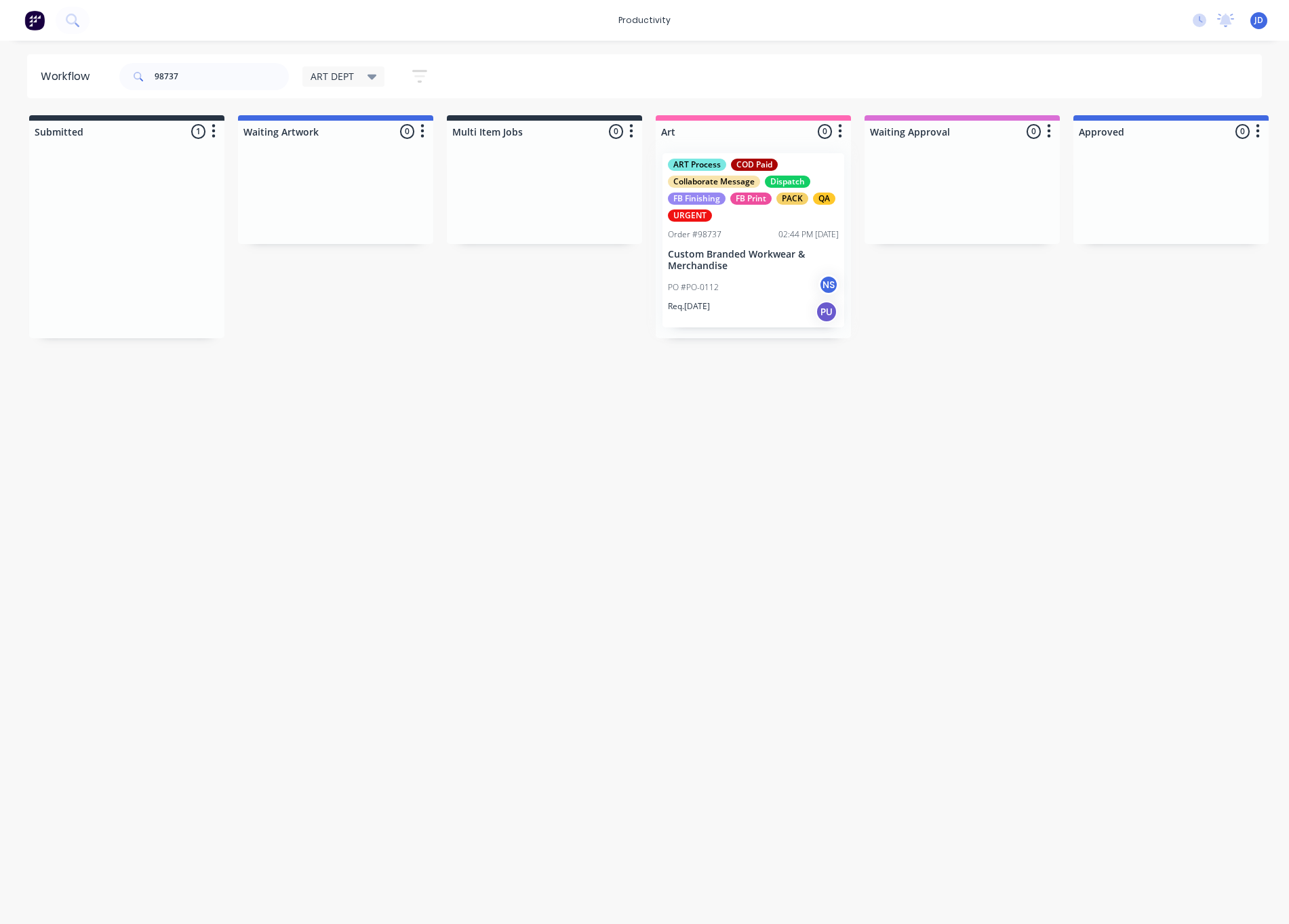
click at [745, 244] on div at bounding box center [753, 240] width 196 height 196
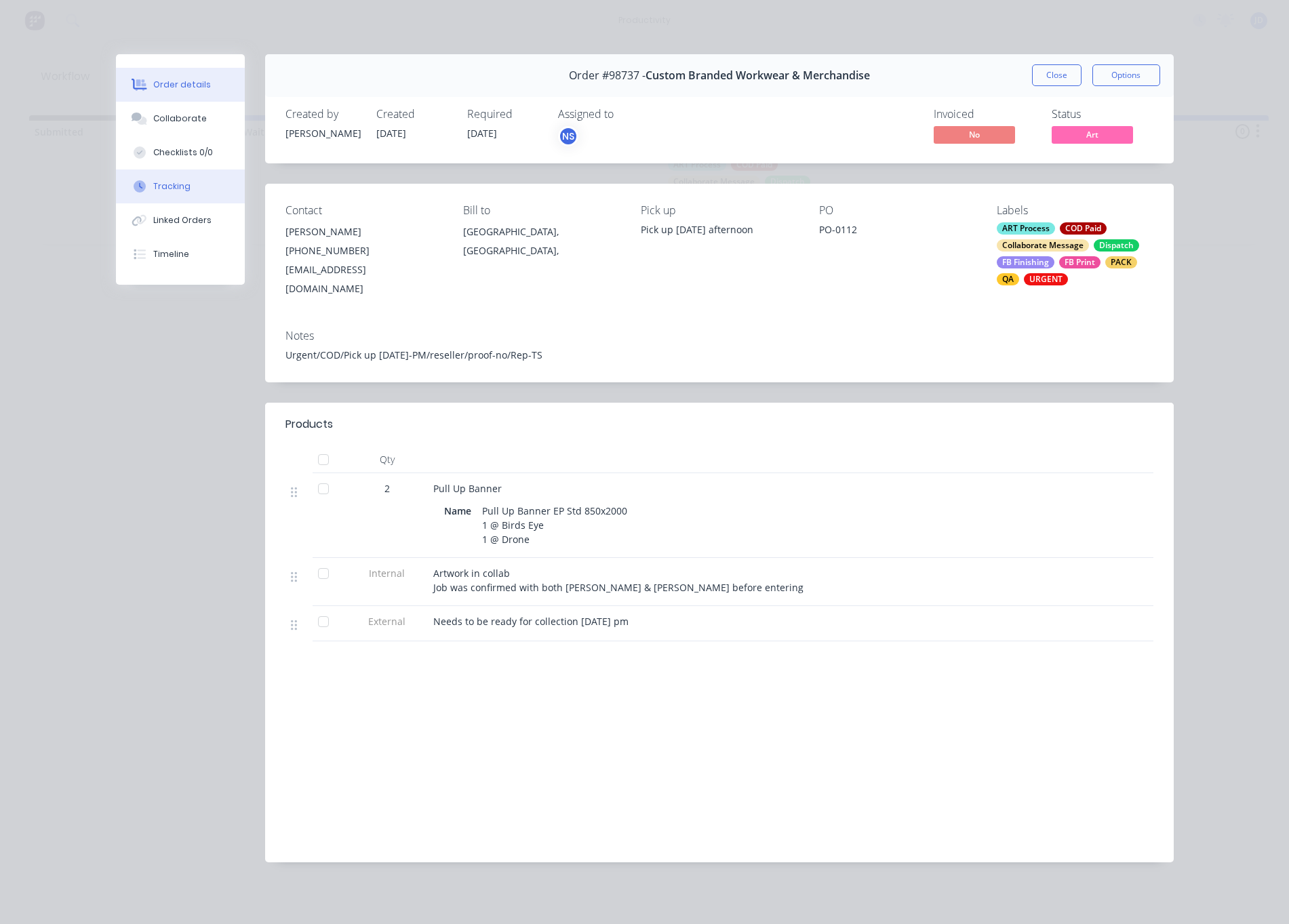
click at [171, 181] on div "Tracking" at bounding box center [172, 187] width 38 height 12
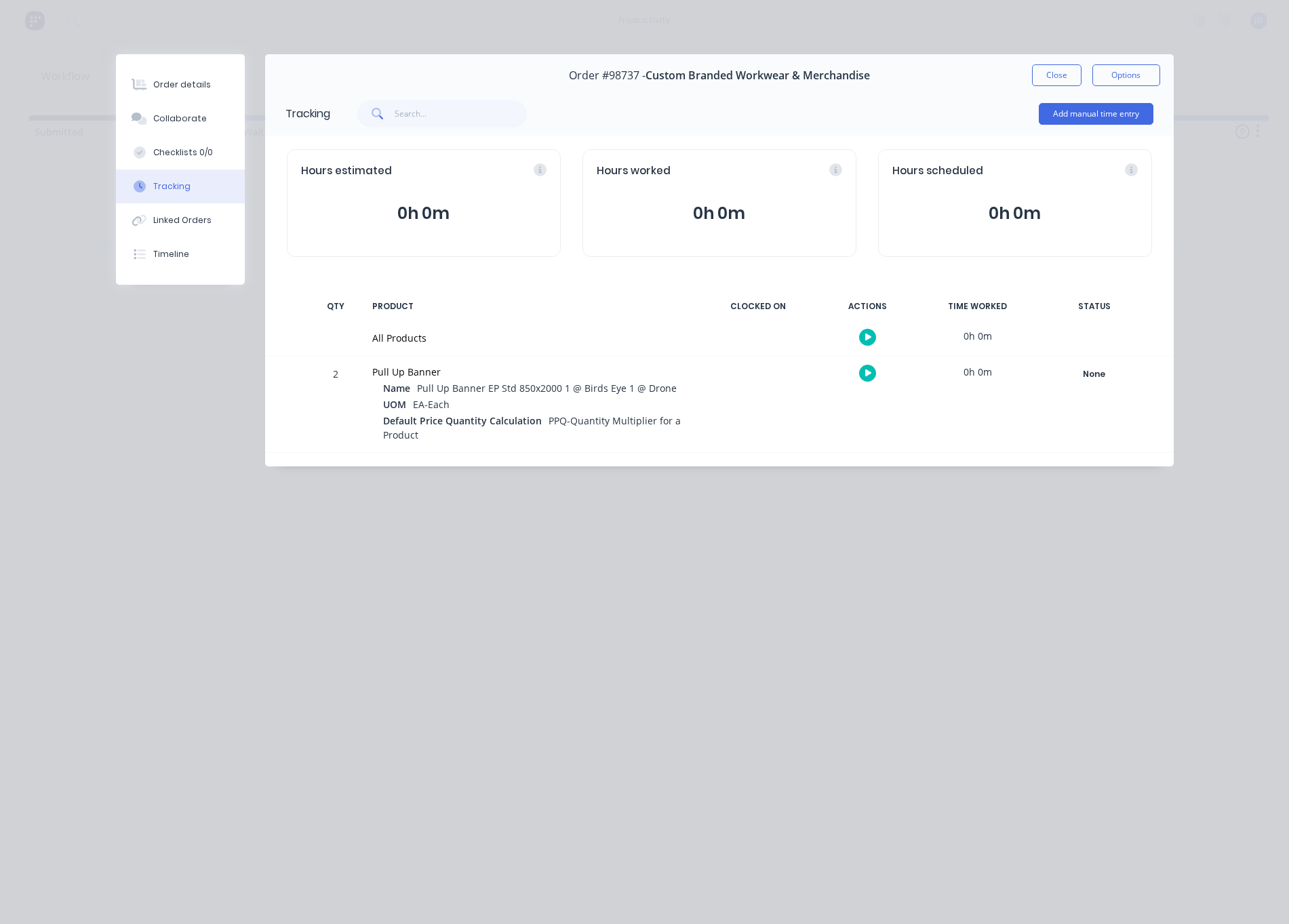
click at [862, 369] on button "button" at bounding box center [868, 373] width 17 height 17
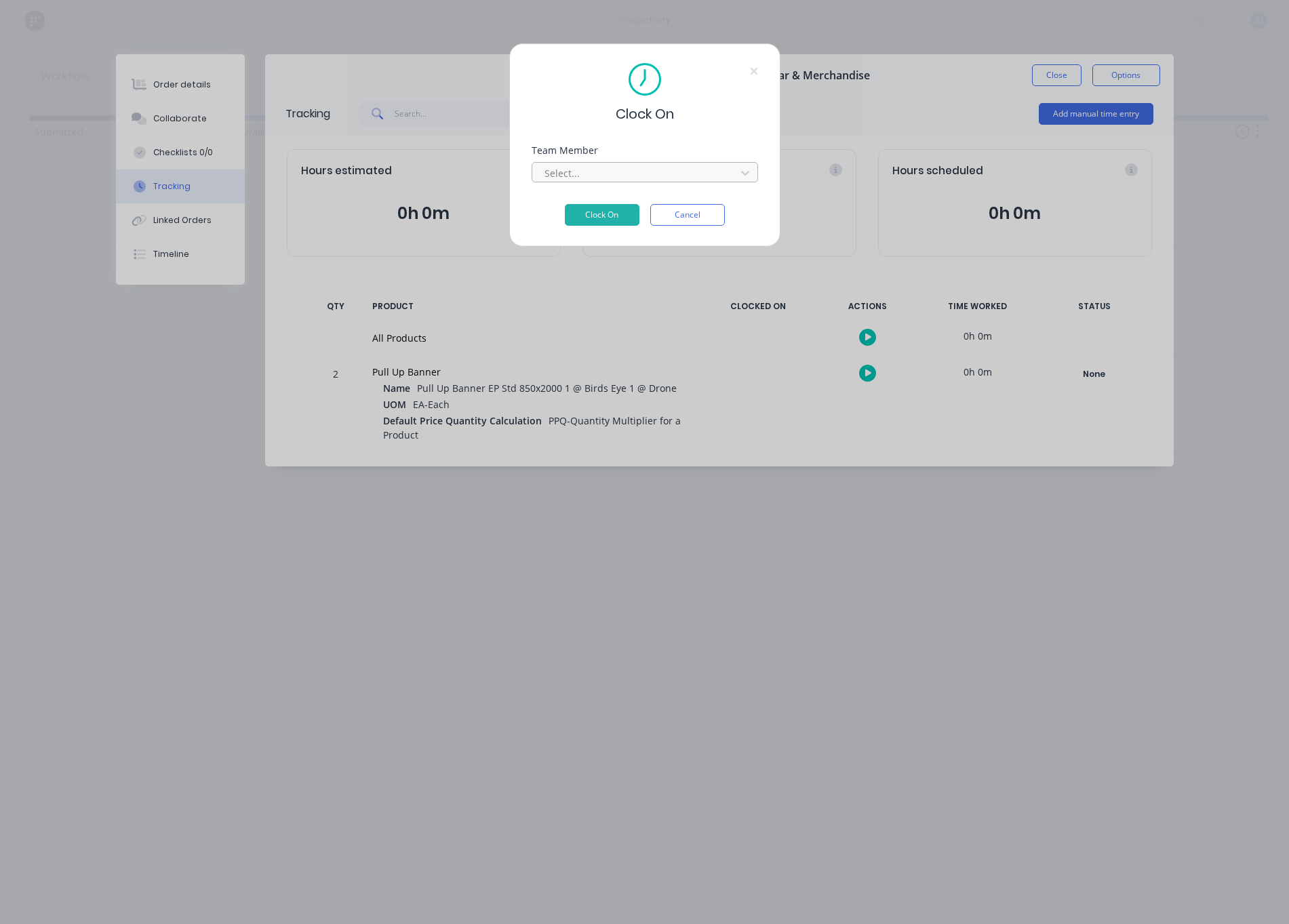
click at [570, 171] on div "Select..." at bounding box center [636, 173] width 183 height 14
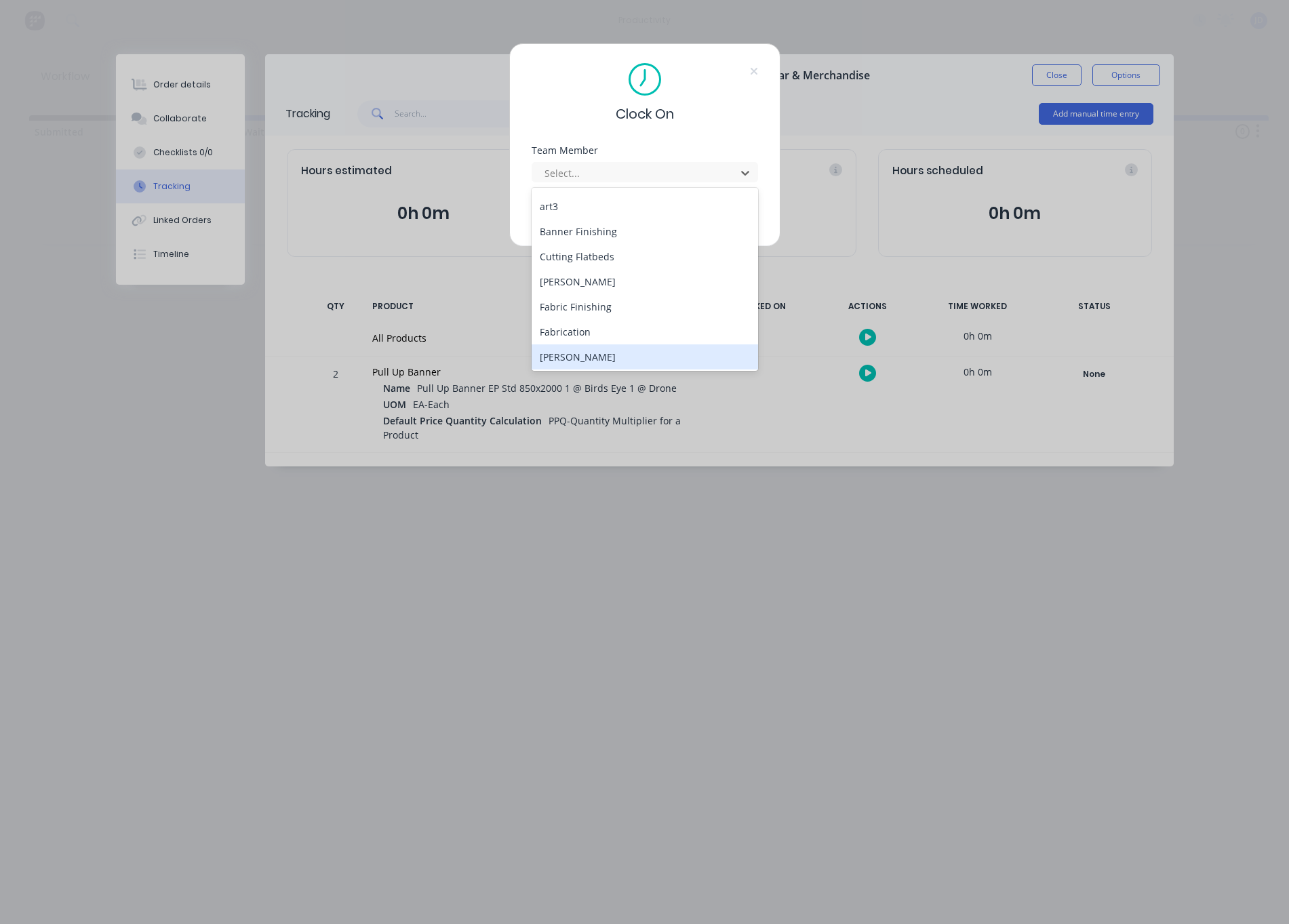
scroll to position [68, 0]
click at [591, 362] on div "[PERSON_NAME]" at bounding box center [645, 360] width 226 height 25
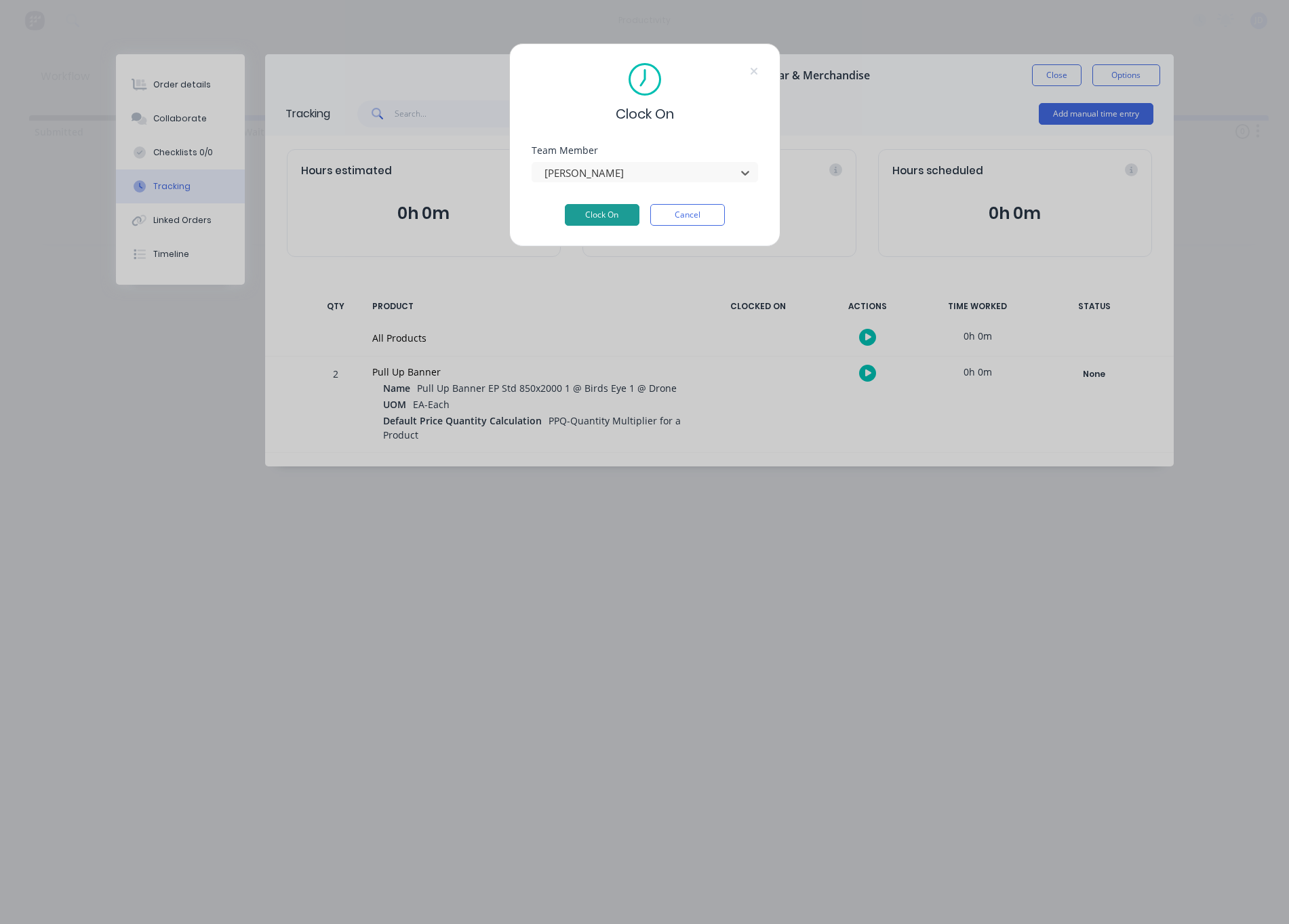
click at [606, 218] on button "Clock On" at bounding box center [602, 214] width 74 height 22
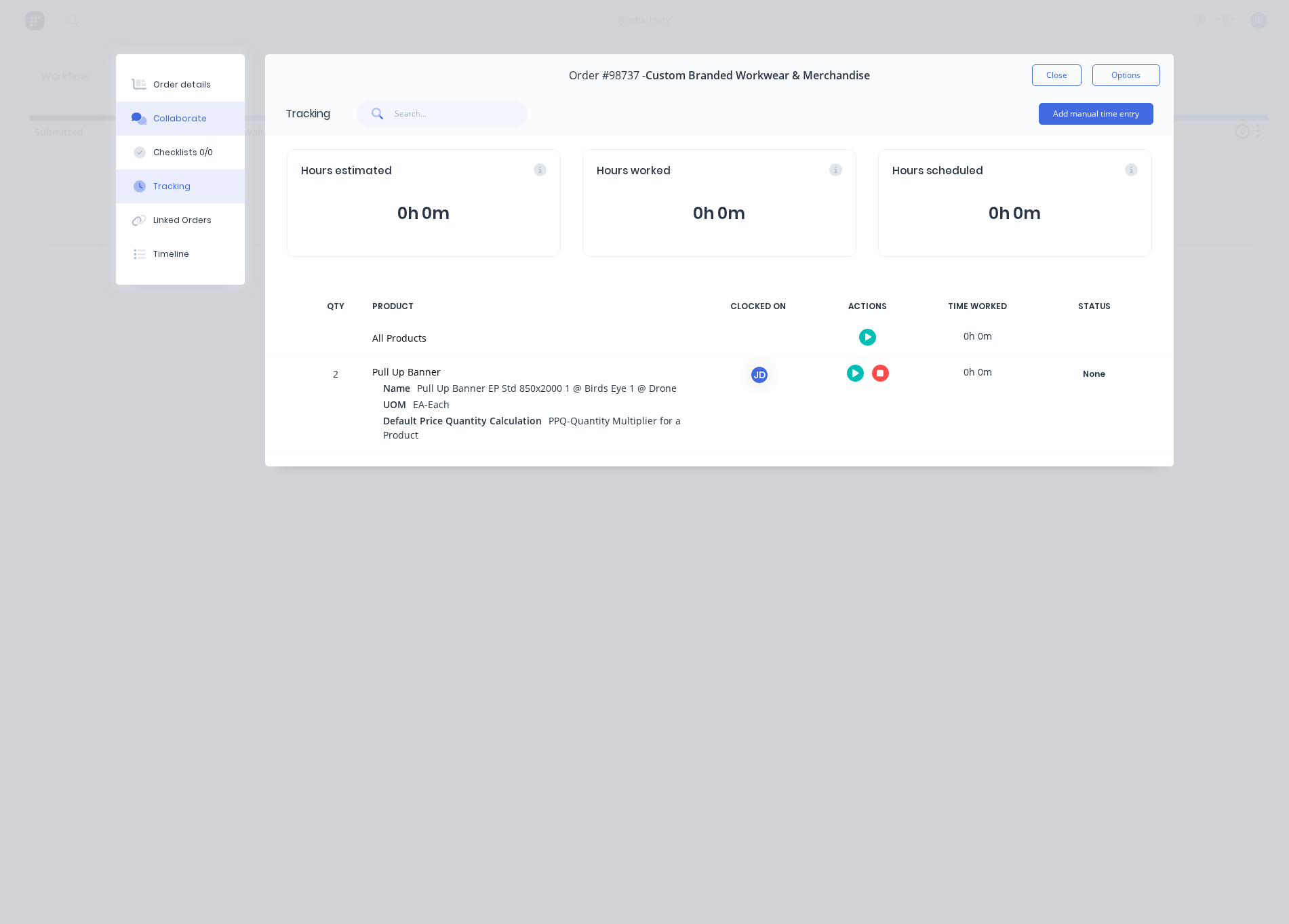
click at [174, 121] on div "Collaborate" at bounding box center [180, 119] width 53 height 12
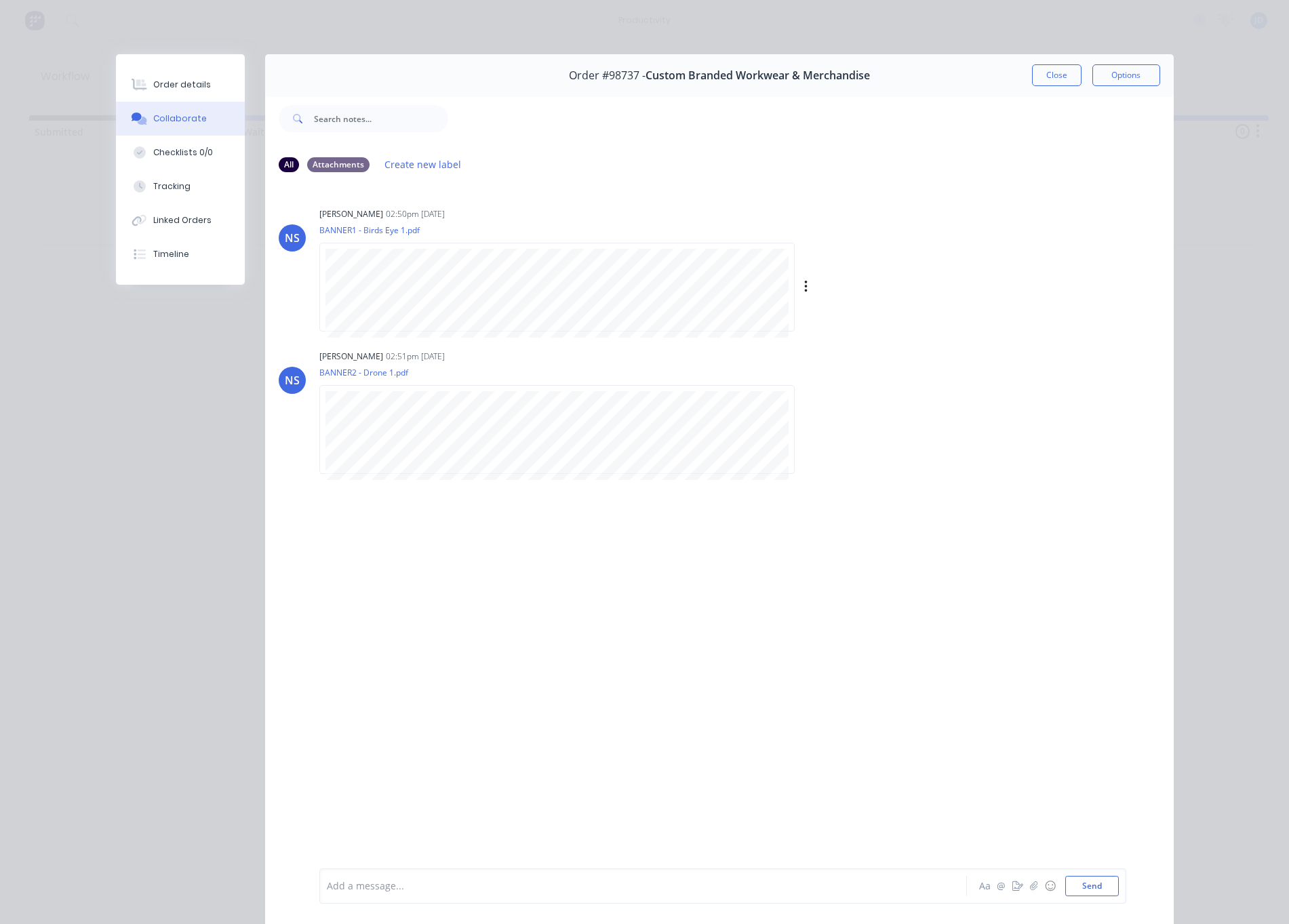
click at [806, 293] on icon "button" at bounding box center [806, 287] width 3 height 12
click at [847, 334] on button "Download" at bounding box center [895, 323] width 153 height 31
click at [806, 437] on icon "button" at bounding box center [806, 430] width 4 height 16
click at [840, 481] on button "Download" at bounding box center [895, 465] width 153 height 31
drag, startPoint x: 1052, startPoint y: 78, endPoint x: 1023, endPoint y: 78, distance: 29.0
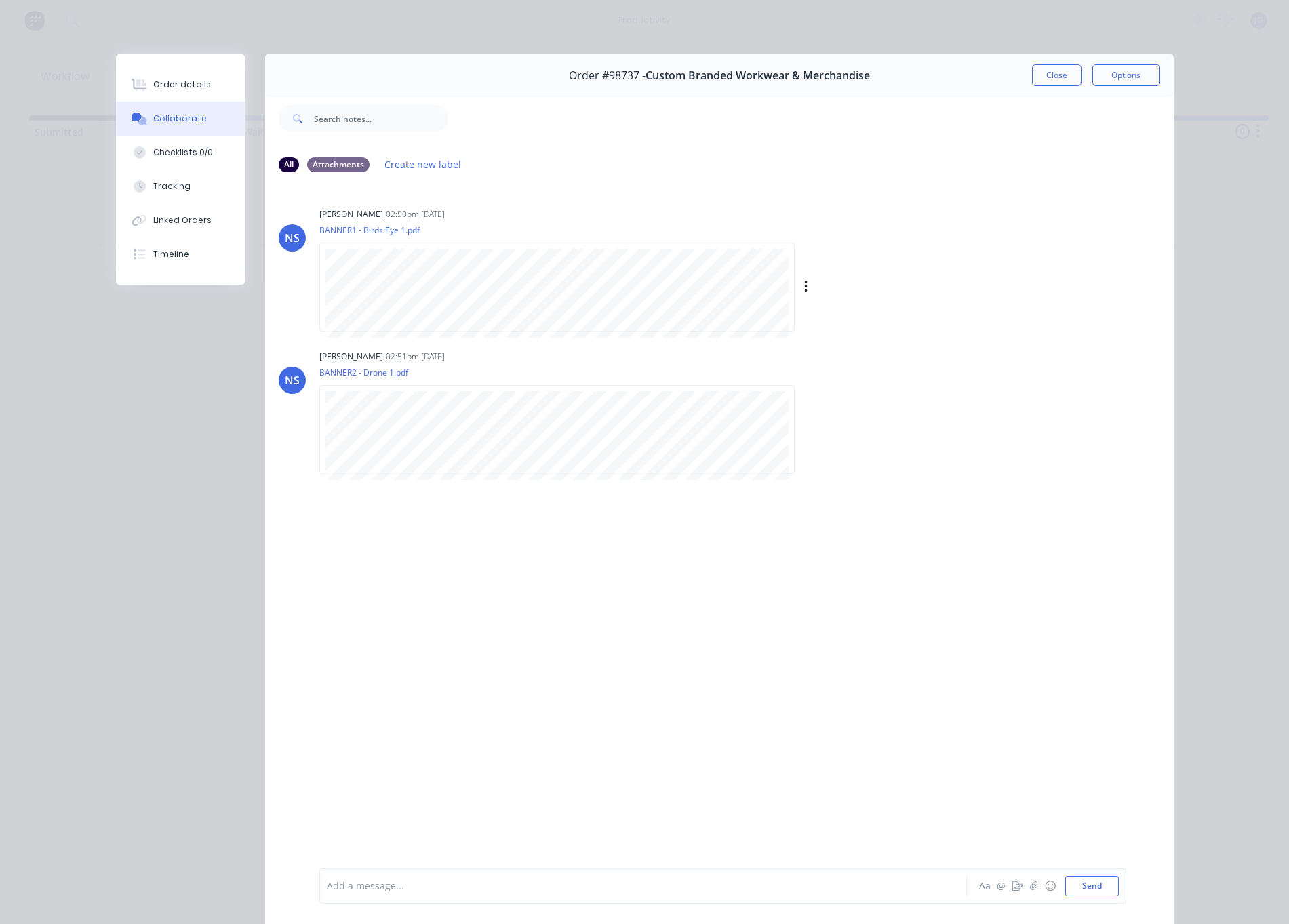
click at [1052, 78] on button "Close" at bounding box center [1057, 75] width 50 height 22
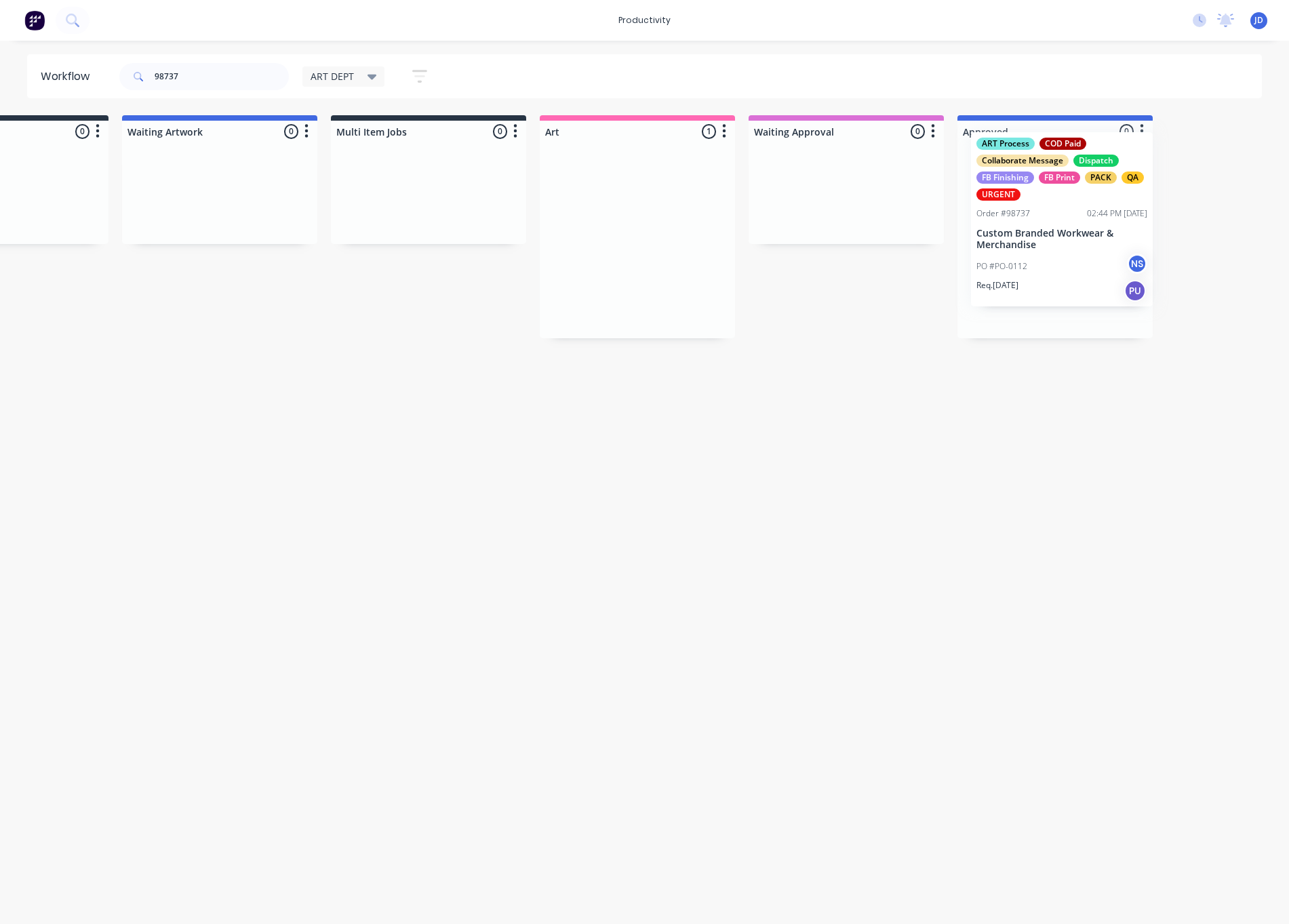
scroll to position [0, 141]
drag, startPoint x: 990, startPoint y: 224, endPoint x: 1005, endPoint y: 229, distance: 15.8
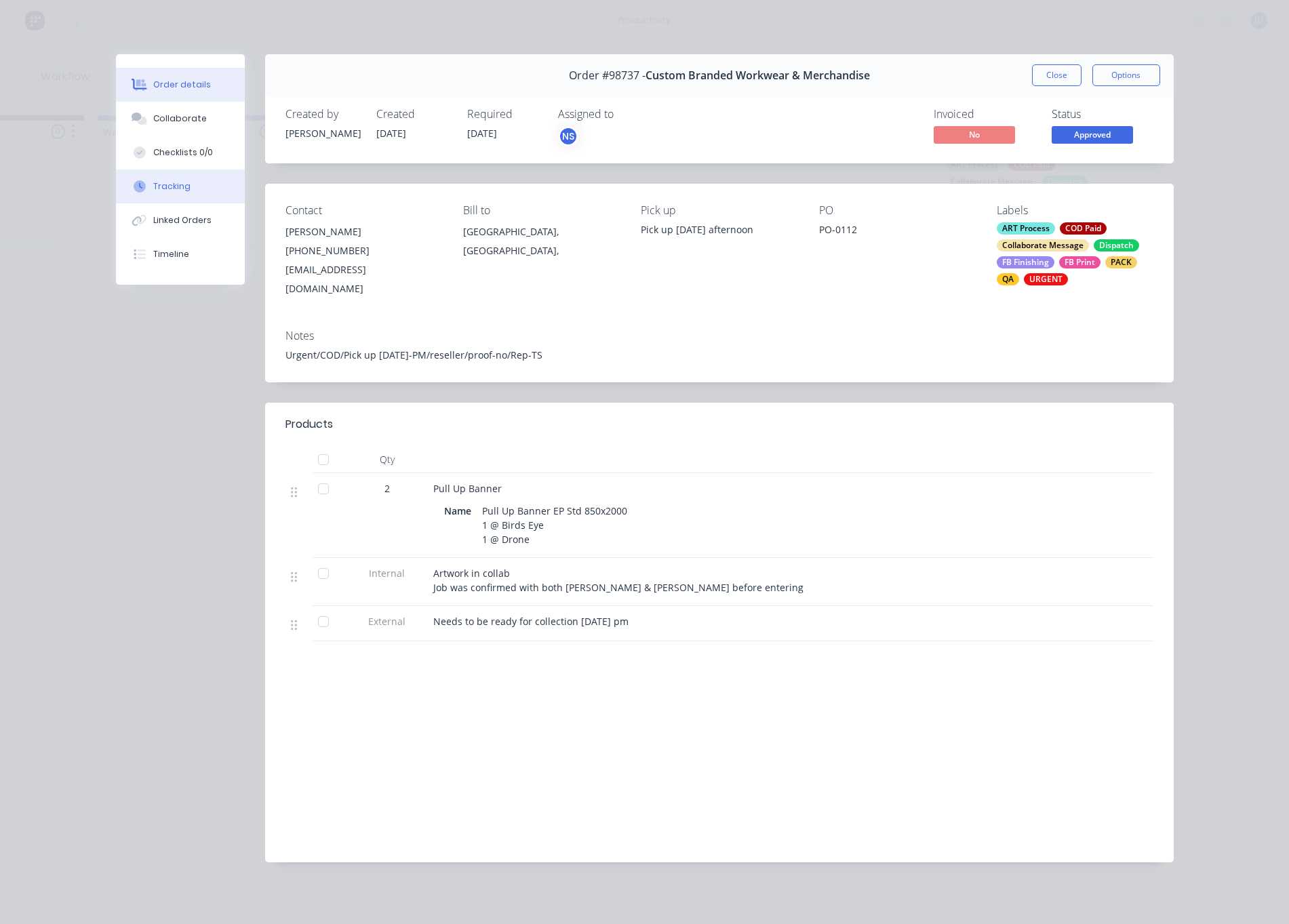
click at [150, 180] on button "Tracking" at bounding box center [180, 186] width 129 height 34
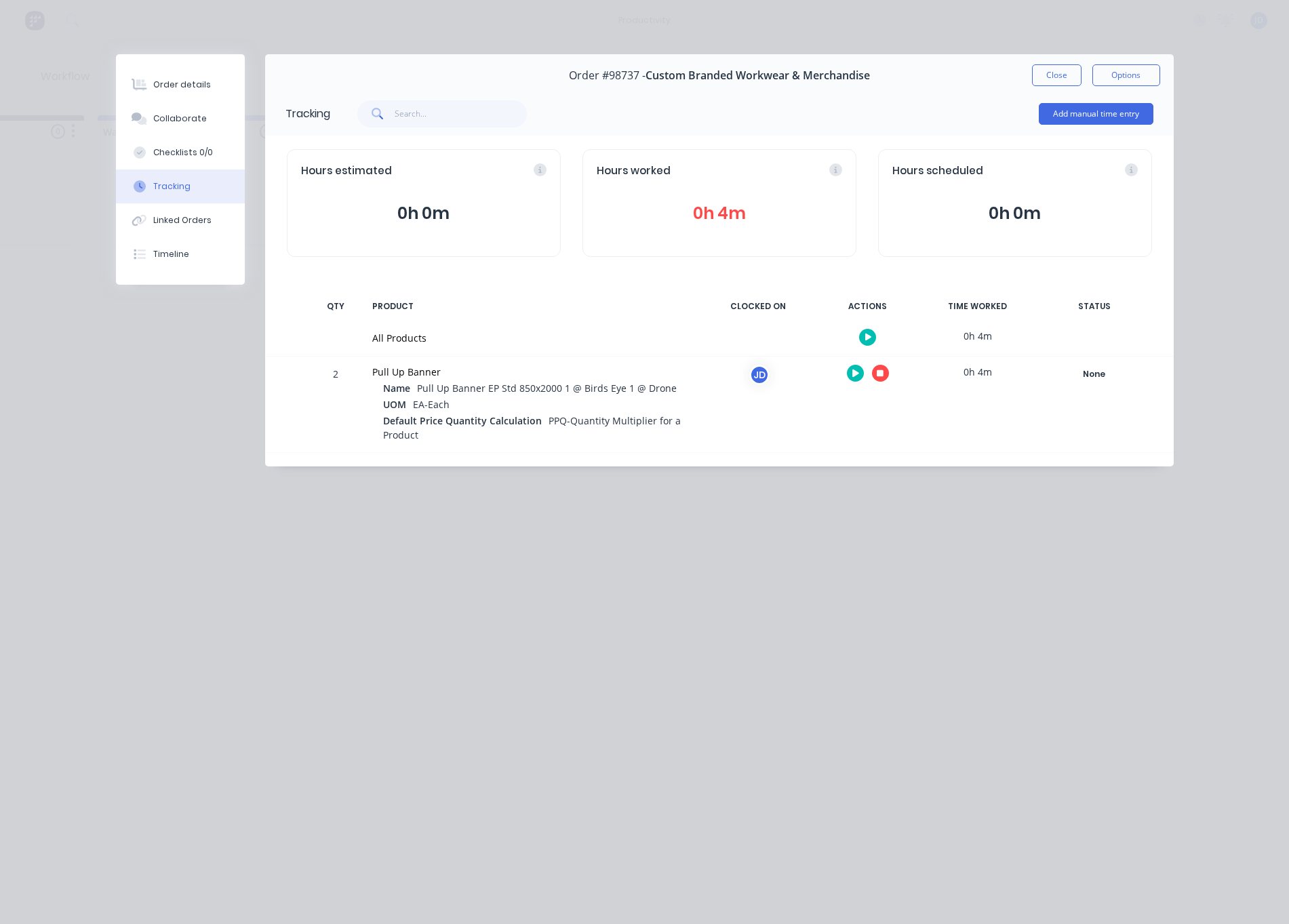
click at [881, 376] on icon "button" at bounding box center [880, 373] width 7 height 7
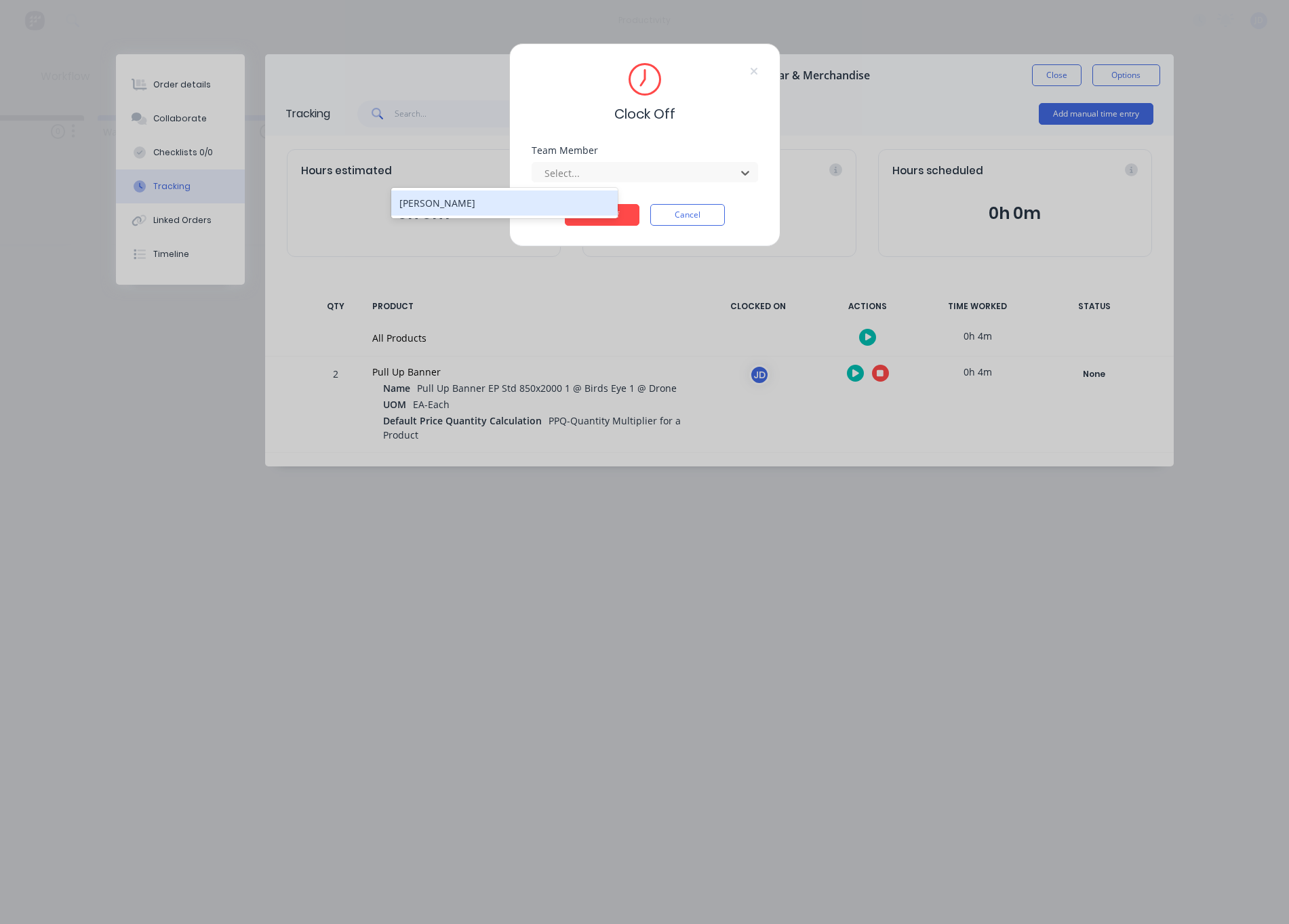
drag, startPoint x: 638, startPoint y: 166, endPoint x: 608, endPoint y: 196, distance: 42.4
click at [637, 166] on div at bounding box center [636, 173] width 186 height 17
click at [577, 202] on div "[PERSON_NAME]" at bounding box center [504, 202] width 226 height 25
click at [600, 217] on button "Clock Off" at bounding box center [602, 214] width 74 height 22
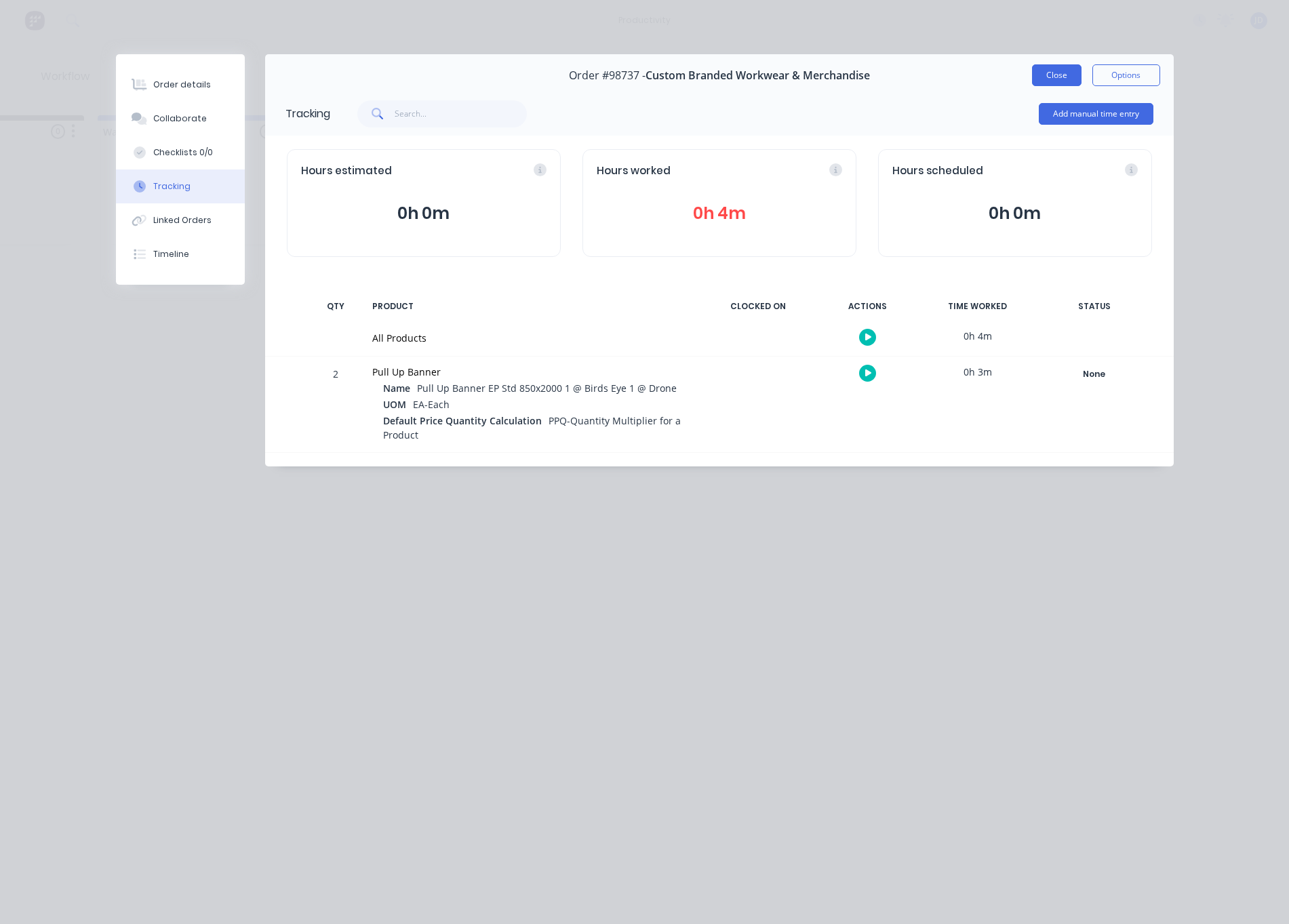
click at [1041, 76] on button "Close" at bounding box center [1057, 75] width 50 height 22
